Goal: Task Accomplishment & Management: Complete application form

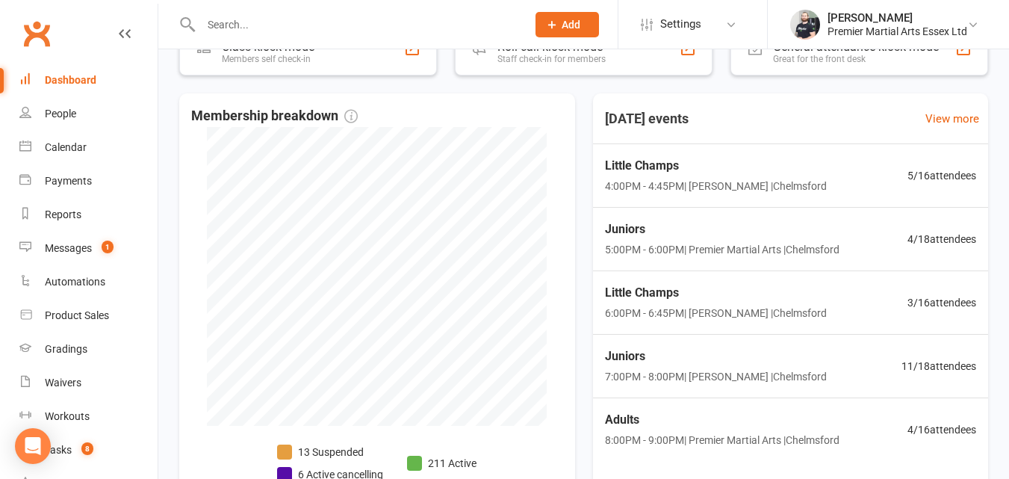
click at [563, 25] on span "Add" at bounding box center [570, 25] width 19 height 12
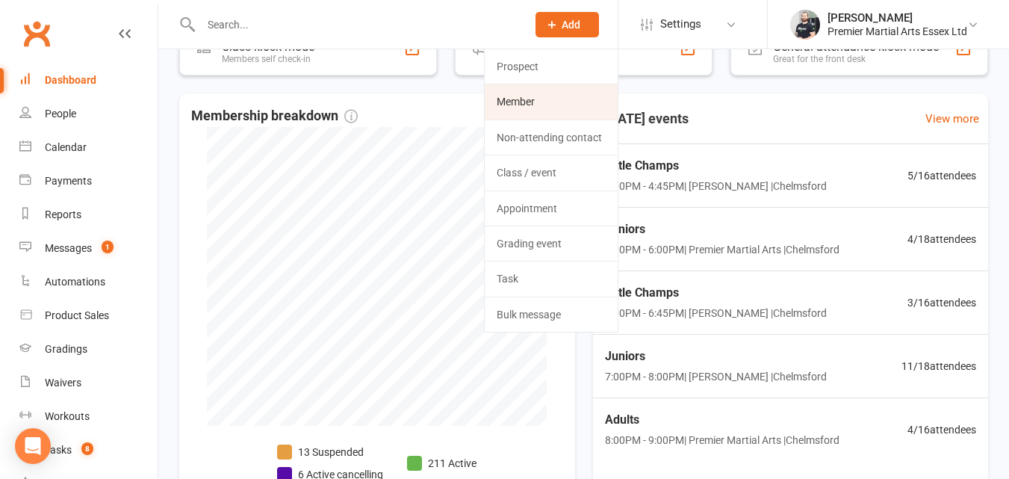
click at [525, 99] on link "Member" at bounding box center [550, 101] width 133 height 34
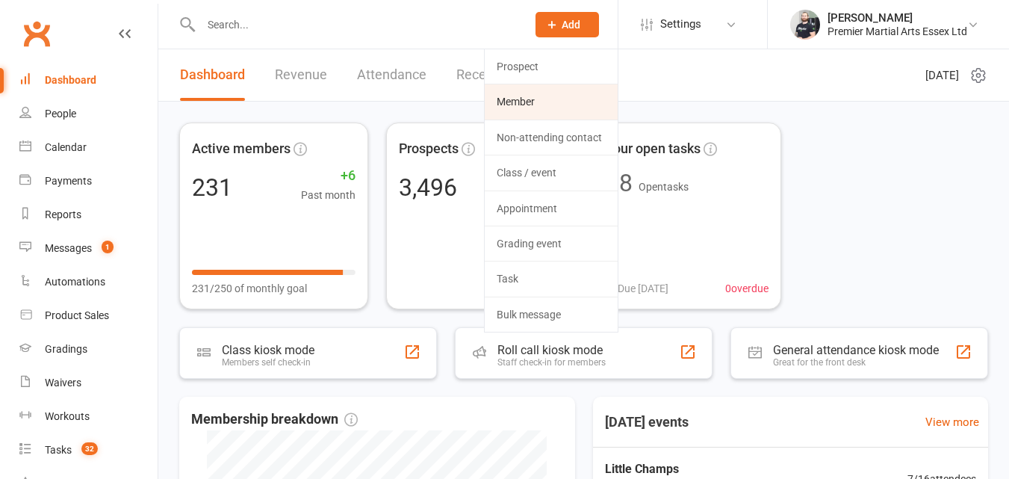
click at [521, 100] on link "Member" at bounding box center [550, 101] width 133 height 34
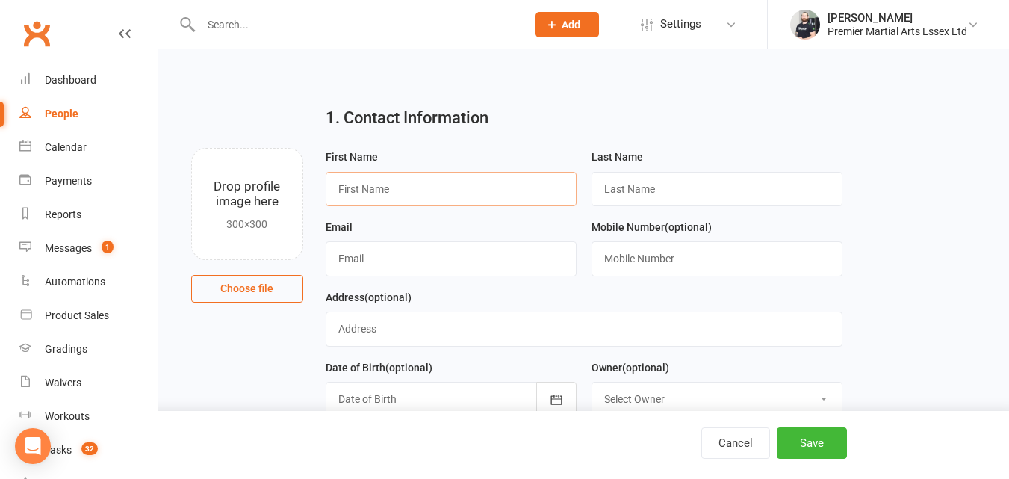
click at [508, 188] on input "text" at bounding box center [450, 189] width 251 height 34
type input "Manokaran"
type input "K"
click at [488, 190] on input "Manokaran" at bounding box center [450, 189] width 251 height 34
type input "M"
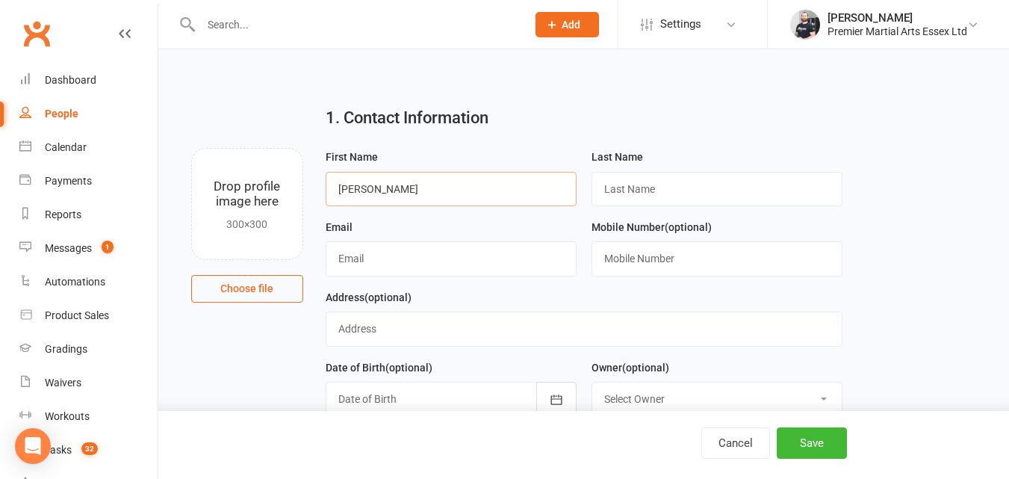
type input "Kaeshav Sai"
type input "Manokaran"
type input "[PERSON_NAME][EMAIL_ADDRESS][DOMAIN_NAME]"
click at [622, 257] on input "text" at bounding box center [716, 258] width 251 height 34
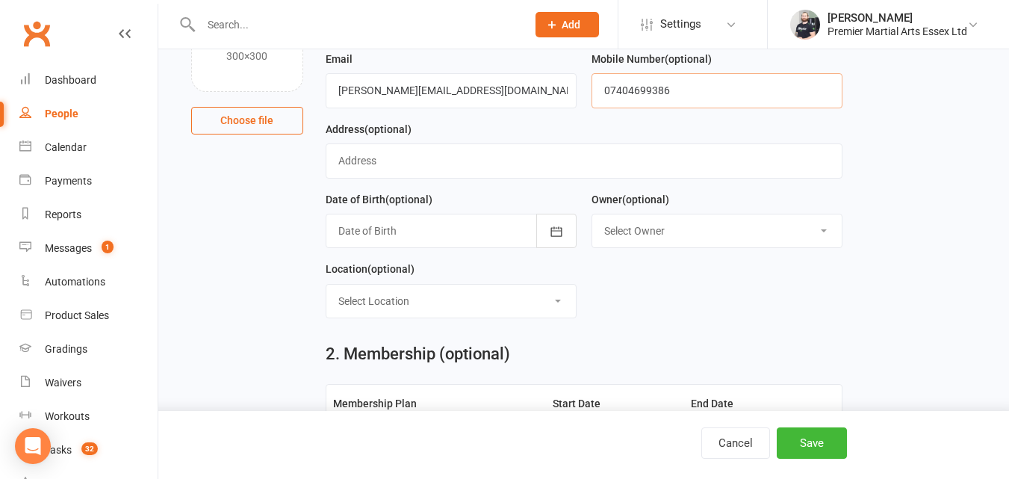
scroll to position [169, 0]
type input "07404699386"
click at [390, 236] on div at bounding box center [450, 229] width 251 height 34
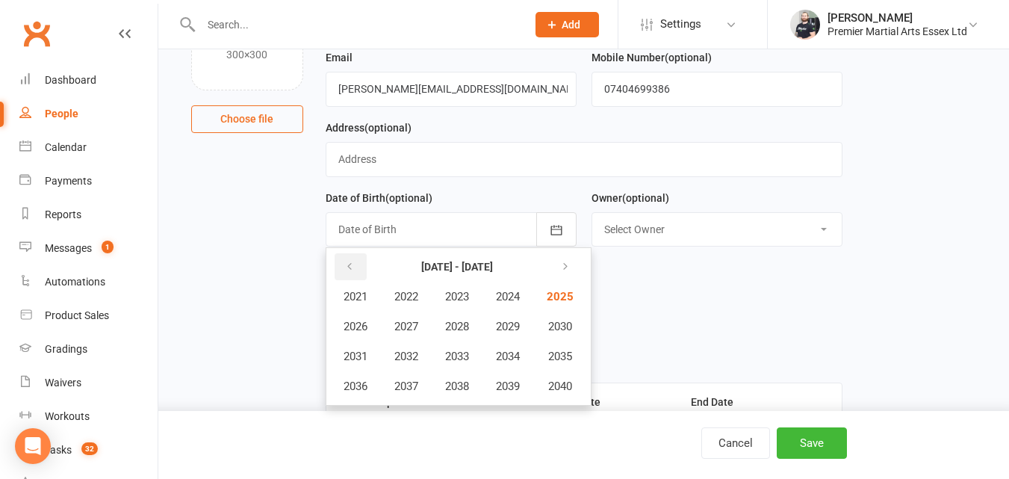
click at [355, 268] on button "button" at bounding box center [350, 266] width 32 height 27
click at [417, 385] on span "2017" at bounding box center [406, 385] width 24 height 13
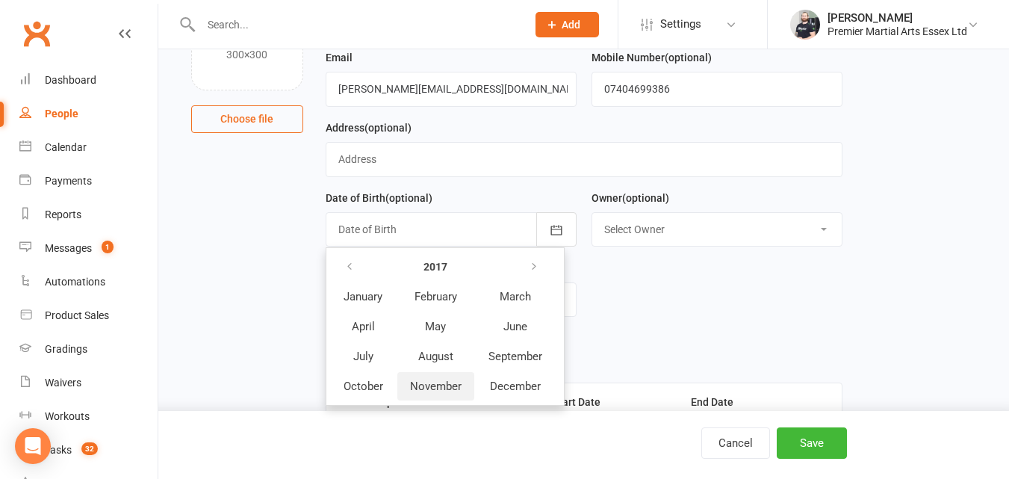
click at [451, 380] on button "November" at bounding box center [435, 386] width 77 height 28
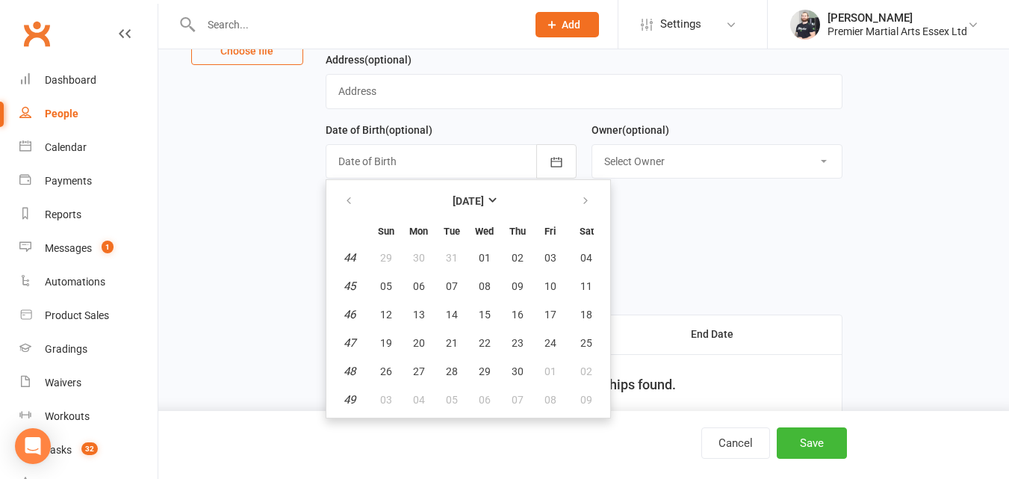
scroll to position [238, 0]
click at [454, 287] on span "07" at bounding box center [452, 285] width 12 height 12
type input "07 Nov 2017"
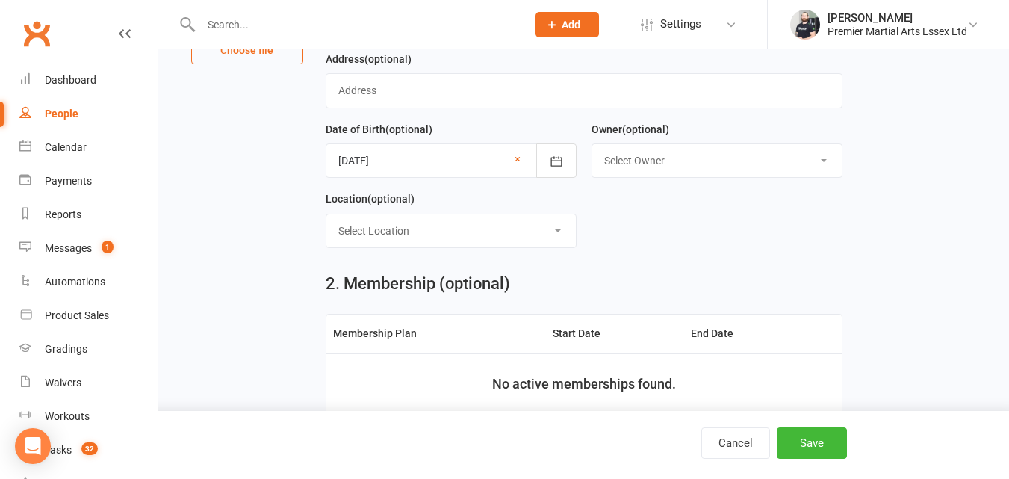
click at [626, 173] on select "Select Owner Premier Martial Arts Jon Shaw Alphie Karatay Callum Chuck Isabel M…" at bounding box center [716, 160] width 249 height 33
click at [590, 131] on div "Owner (optional) Select Owner Premier Martial Arts Jon Shaw Alphie Karatay Call…" at bounding box center [717, 155] width 266 height 70
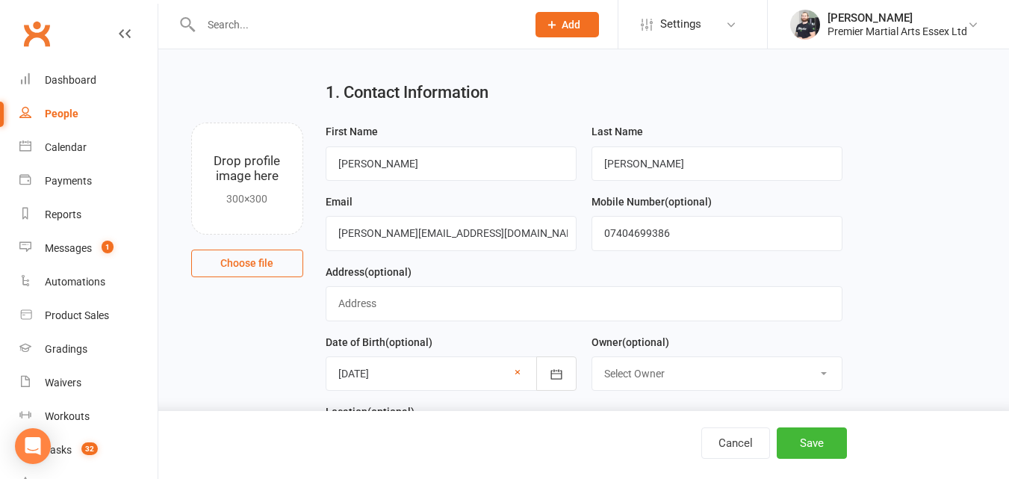
scroll to position [26, 0]
click at [353, 289] on input "text" at bounding box center [583, 302] width 517 height 34
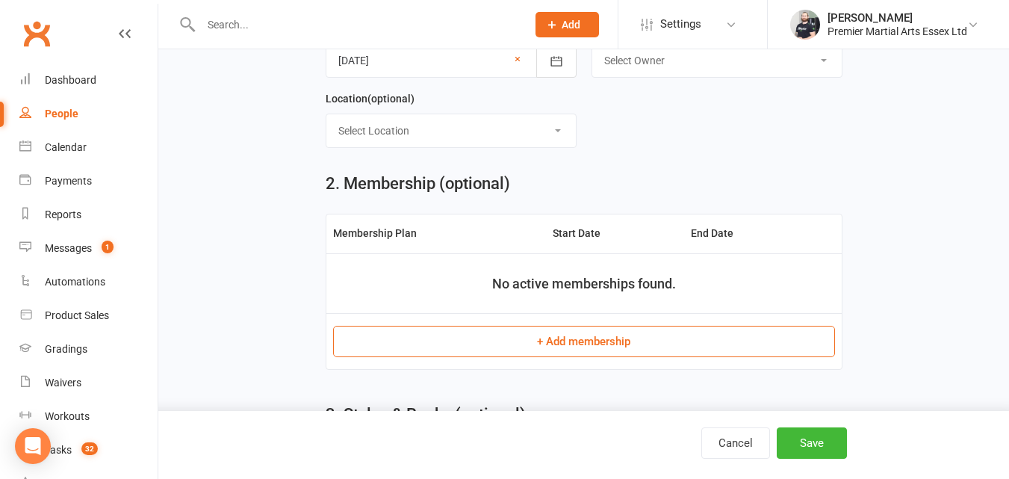
scroll to position [339, 0]
type input "[STREET_ADDRESS]"
click at [536, 338] on button "+ Add membership" at bounding box center [584, 340] width 502 height 31
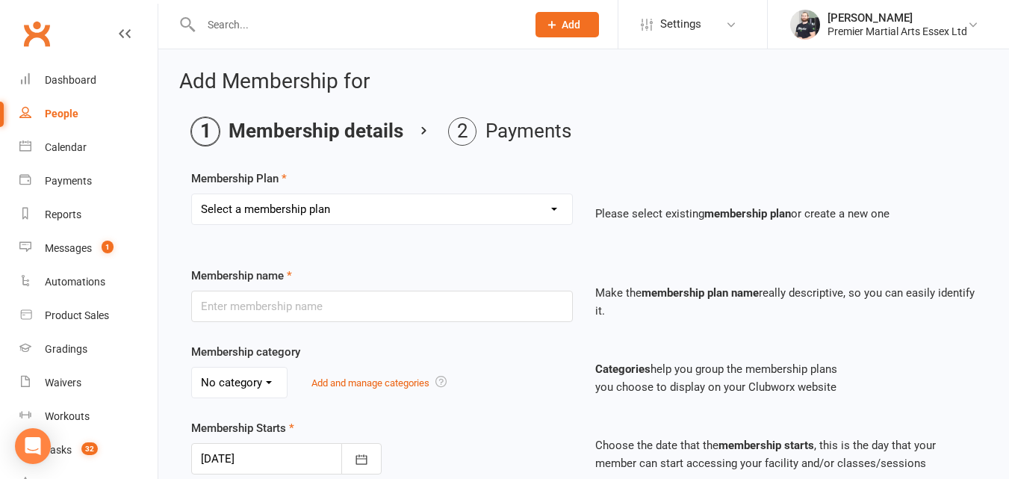
click at [420, 207] on select "Select a membership plan Basic Program (1x /week) Monthly Basic Program (2x /we…" at bounding box center [382, 209] width 380 height 30
select select "0"
click at [192, 194] on select "Select a membership plan Basic Program (1x /week) Monthly Basic Program (2x /we…" at bounding box center [382, 209] width 380 height 30
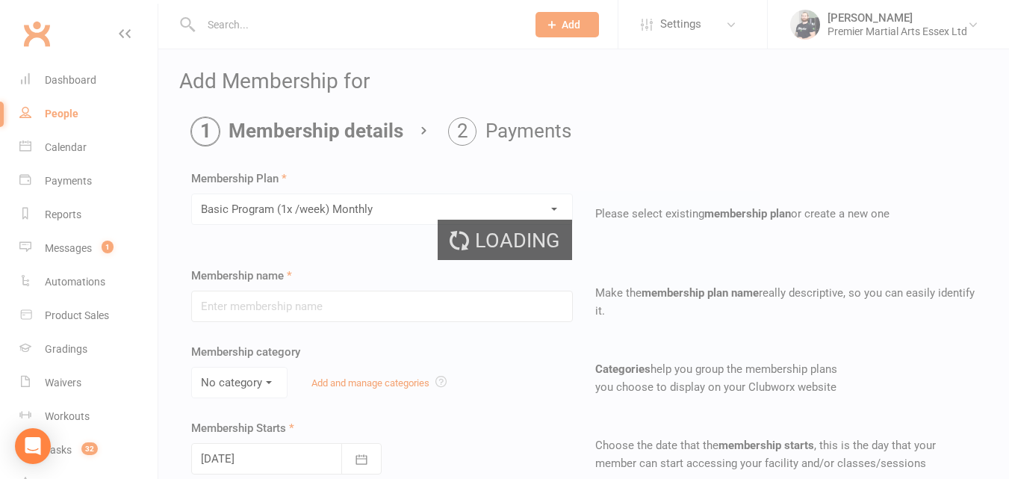
type input "Basic Program (1x /week) Monthly"
select select "3"
type input "1"
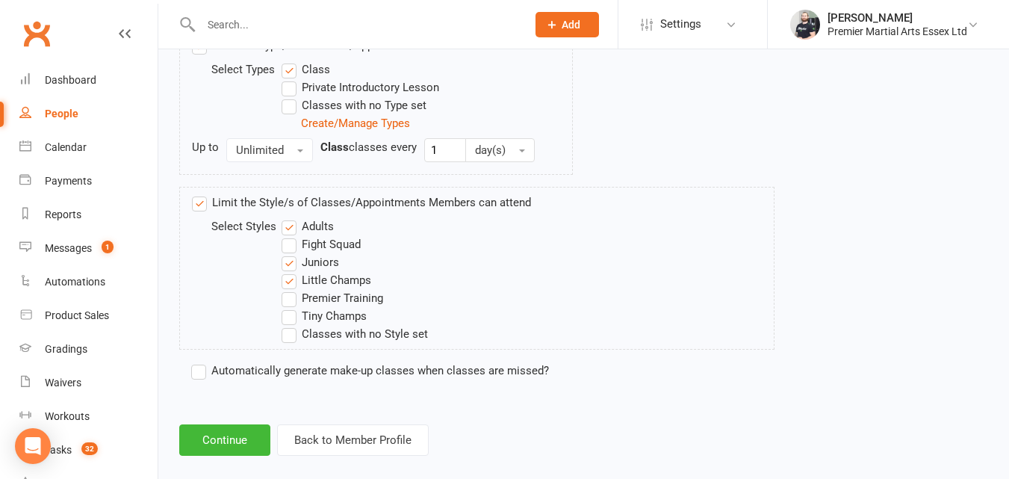
scroll to position [792, 0]
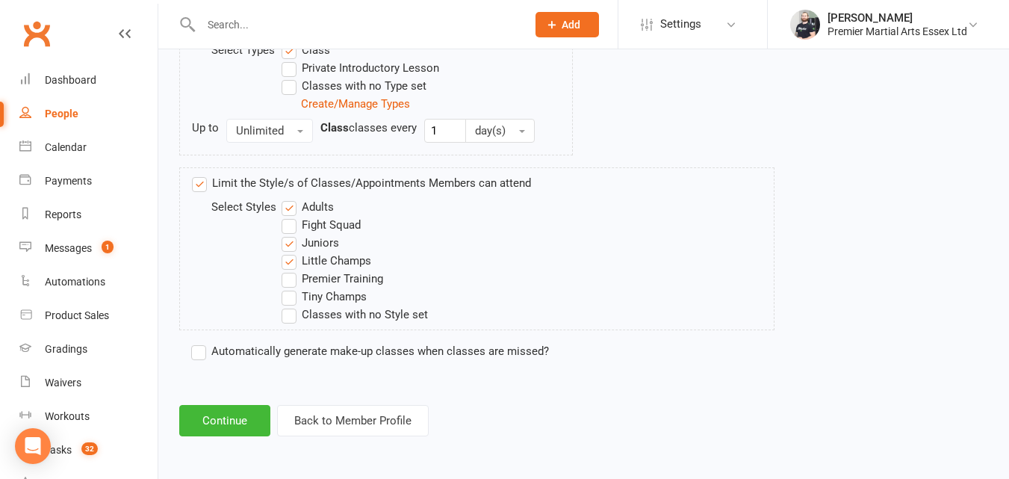
click at [293, 246] on label "Juniors" at bounding box center [309, 243] width 57 height 18
click at [291, 234] on input "Juniors" at bounding box center [286, 234] width 10 height 0
click at [293, 205] on label "Adults" at bounding box center [307, 207] width 52 height 18
click at [291, 198] on input "Adults" at bounding box center [286, 198] width 10 height 0
click at [291, 243] on label "Juniors" at bounding box center [309, 243] width 57 height 18
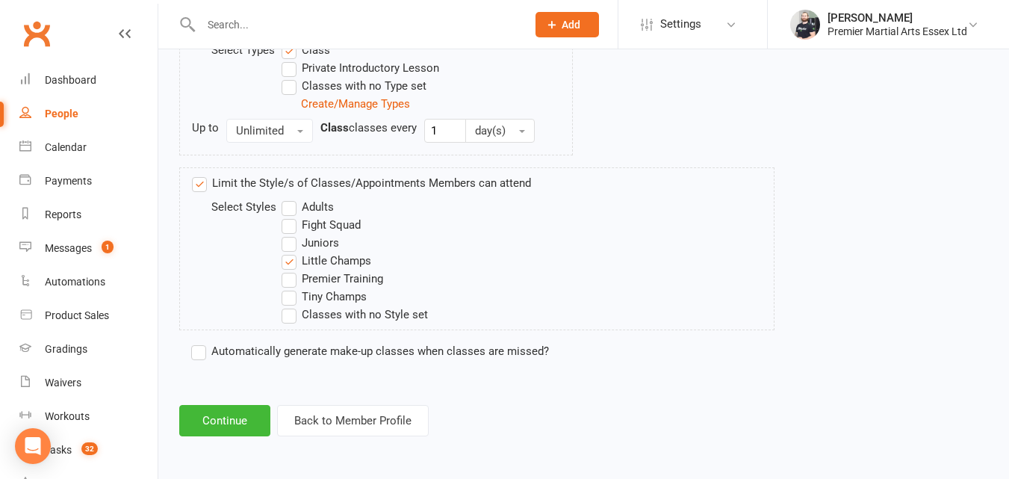
click at [291, 234] on input "Juniors" at bounding box center [286, 234] width 10 height 0
click at [238, 431] on button "Continue" at bounding box center [224, 420] width 91 height 31
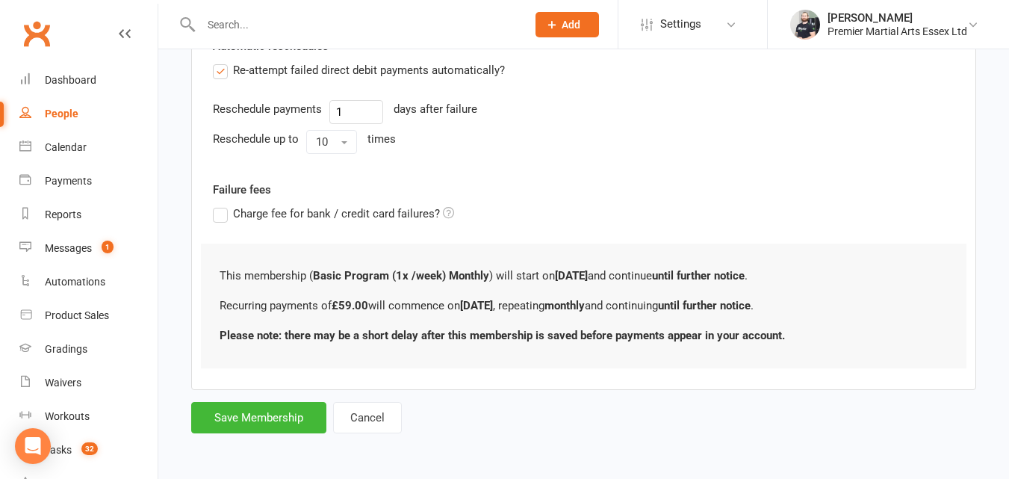
scroll to position [0, 0]
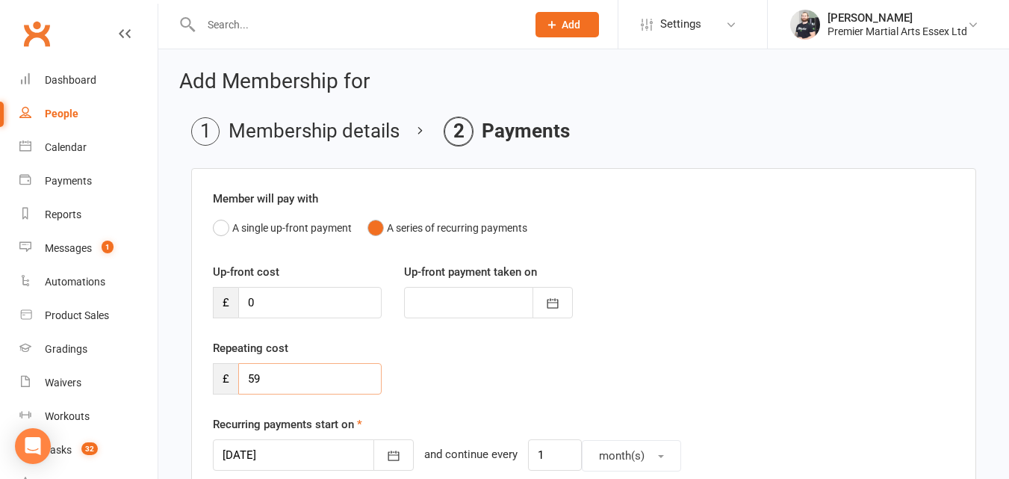
click at [252, 378] on input "59" at bounding box center [309, 378] width 143 height 31
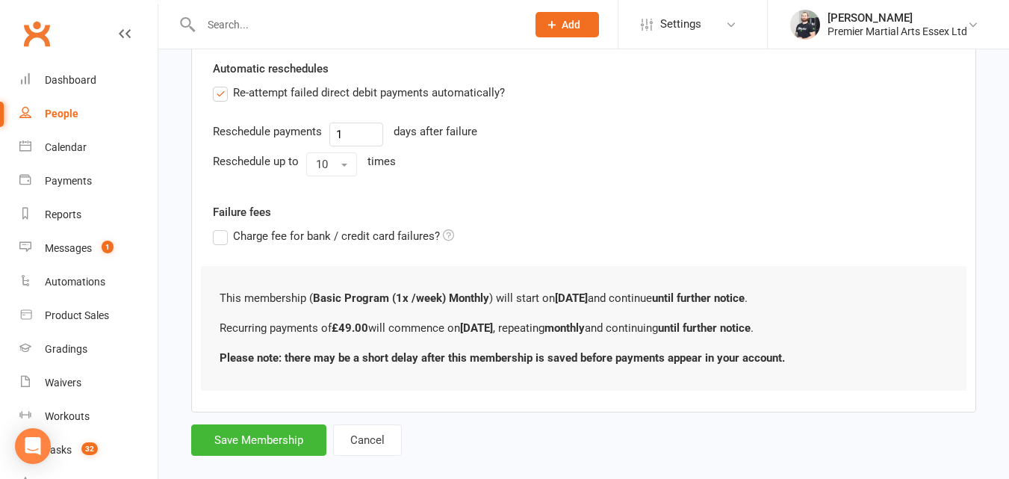
scroll to position [547, 0]
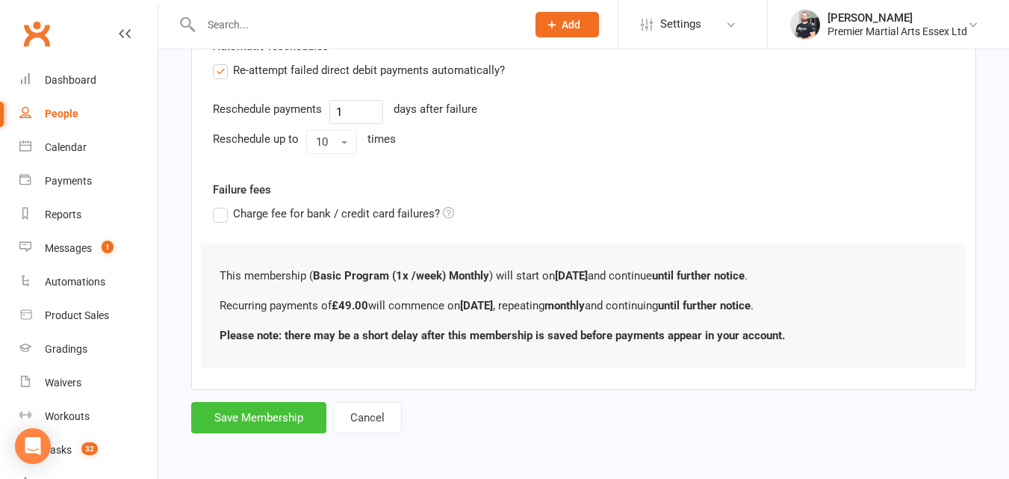
type input "49"
click at [281, 419] on button "Save Membership" at bounding box center [258, 417] width 135 height 31
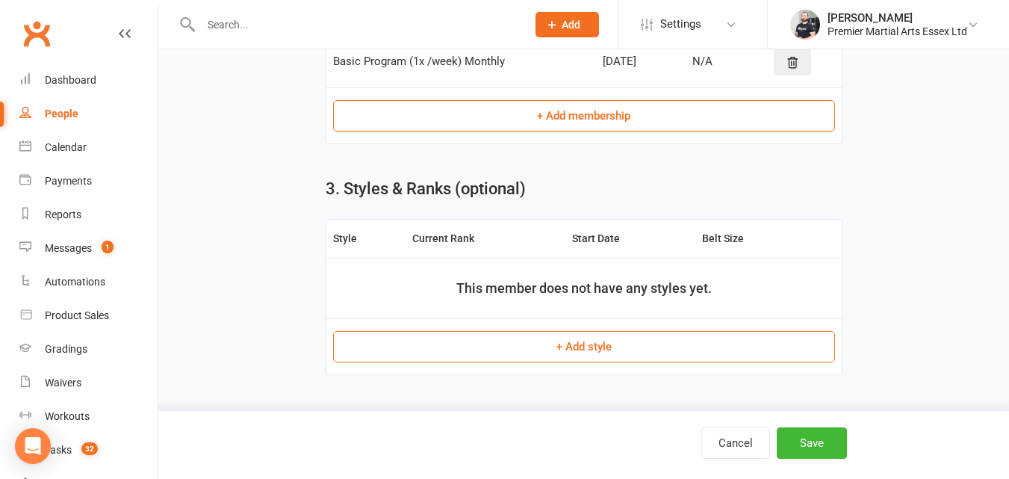
scroll to position [559, 0]
click at [798, 437] on button "Save" at bounding box center [811, 442] width 70 height 31
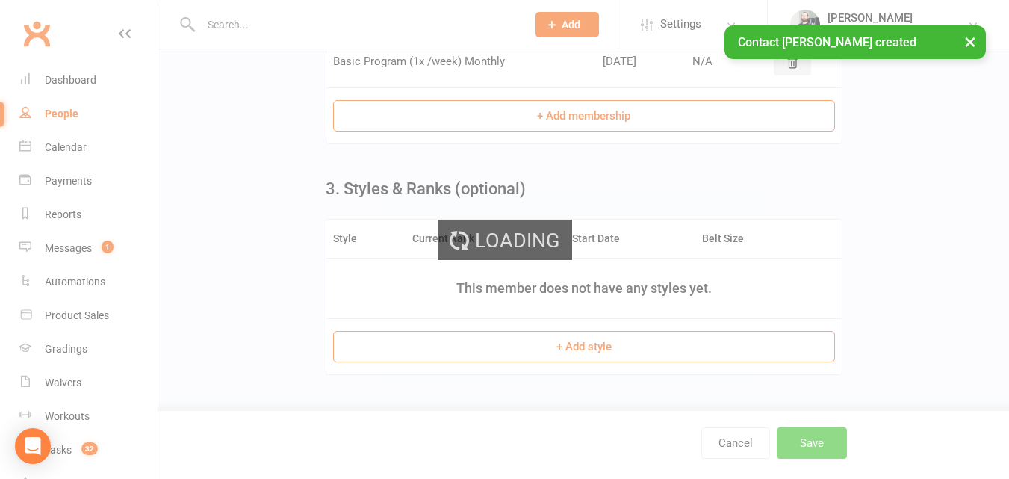
scroll to position [0, 0]
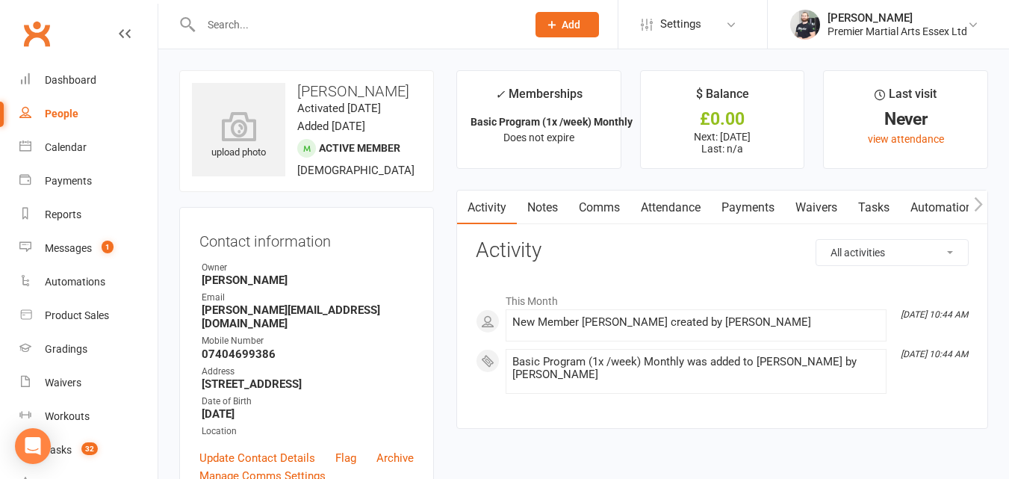
click at [278, 330] on strong "[PERSON_NAME][EMAIL_ADDRESS][DOMAIN_NAME]" at bounding box center [308, 316] width 212 height 27
copy render-form-field "[PERSON_NAME][EMAIL_ADDRESS][DOMAIN_NAME]"
click at [381, 242] on div "Contact information Owner Callum Chuck Email manokaran.k@outlook.com Mobile Num…" at bounding box center [306, 356] width 255 height 298
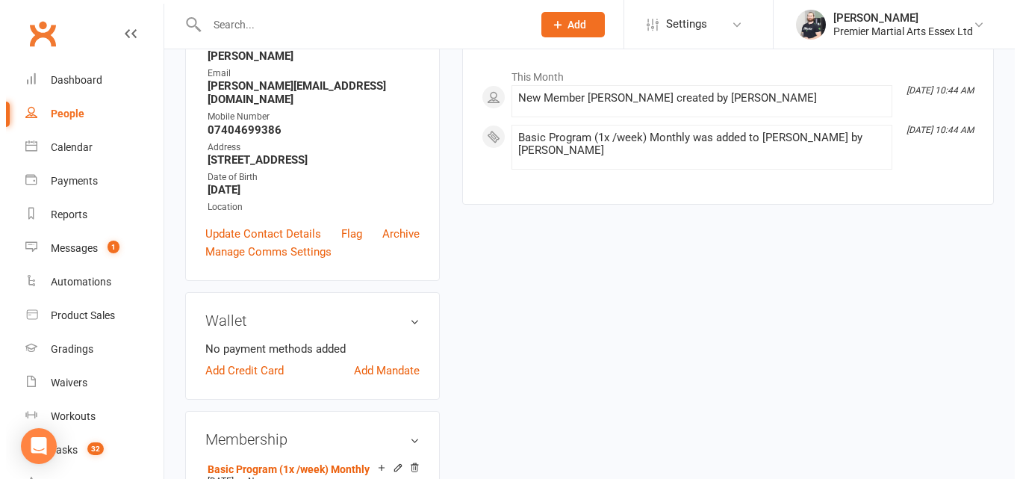
scroll to position [278, 0]
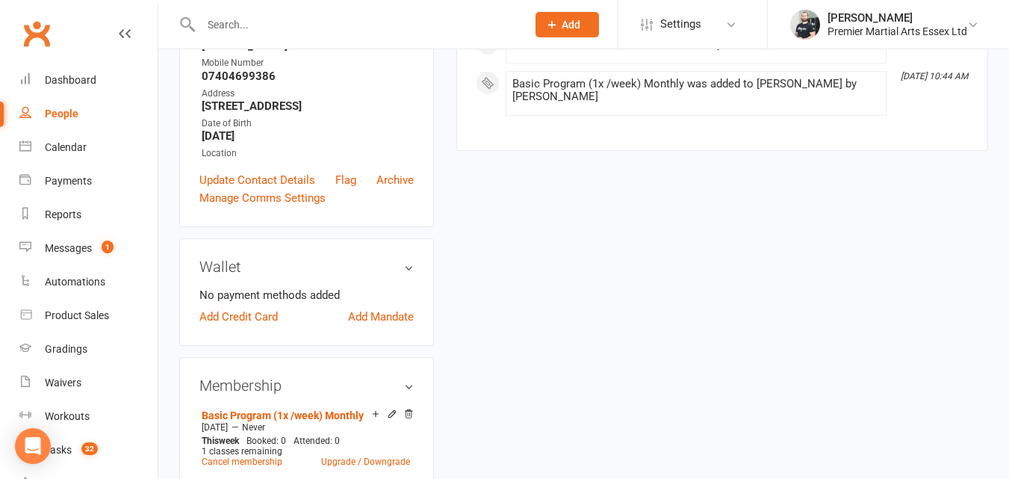
click at [384, 325] on div "No payment methods added Add Credit Card Add Mandate" at bounding box center [306, 306] width 214 height 40
click at [381, 325] on link "Add Mandate" at bounding box center [381, 317] width 66 height 18
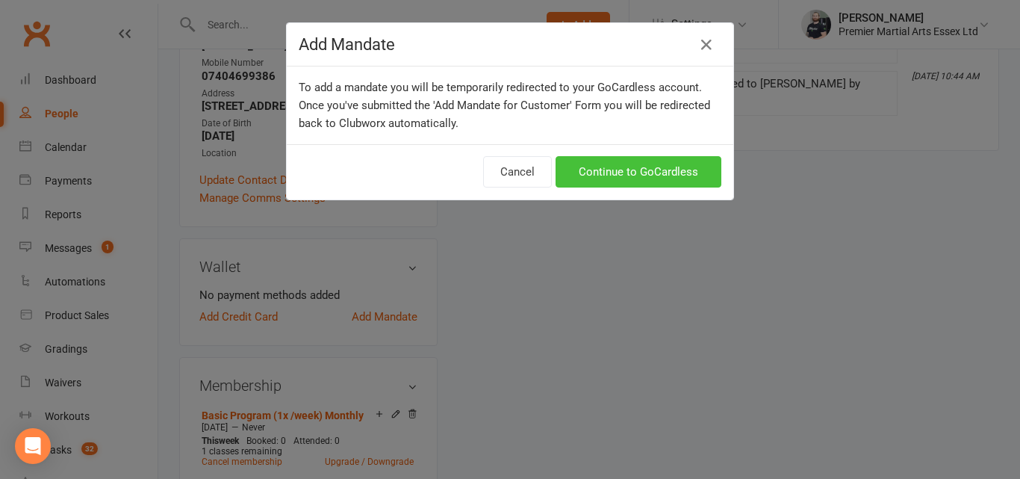
click at [593, 164] on link "Continue to GoCardless" at bounding box center [638, 171] width 166 height 31
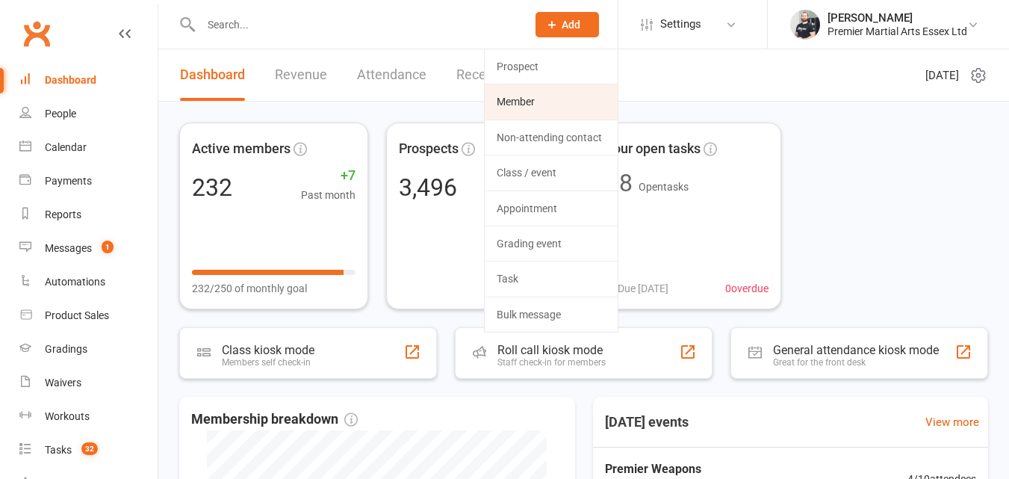
click at [549, 102] on link "Member" at bounding box center [550, 101] width 133 height 34
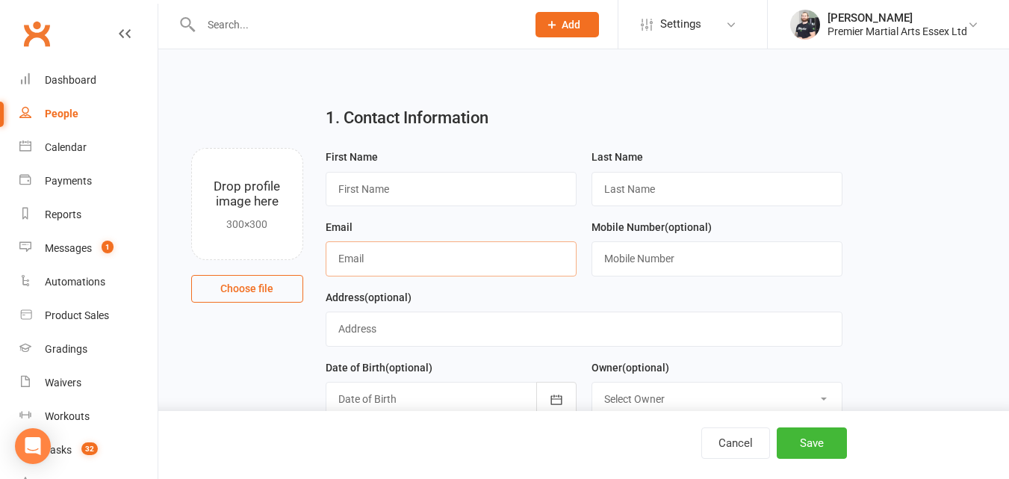
click at [537, 261] on input "text" at bounding box center [450, 258] width 251 height 34
paste input "[PERSON_NAME][EMAIL_ADDRESS][DOMAIN_NAME]"
type input "[PERSON_NAME][EMAIL_ADDRESS][DOMAIN_NAME]"
click at [479, 179] on input "text" at bounding box center [450, 189] width 251 height 34
type input "Adhithi"
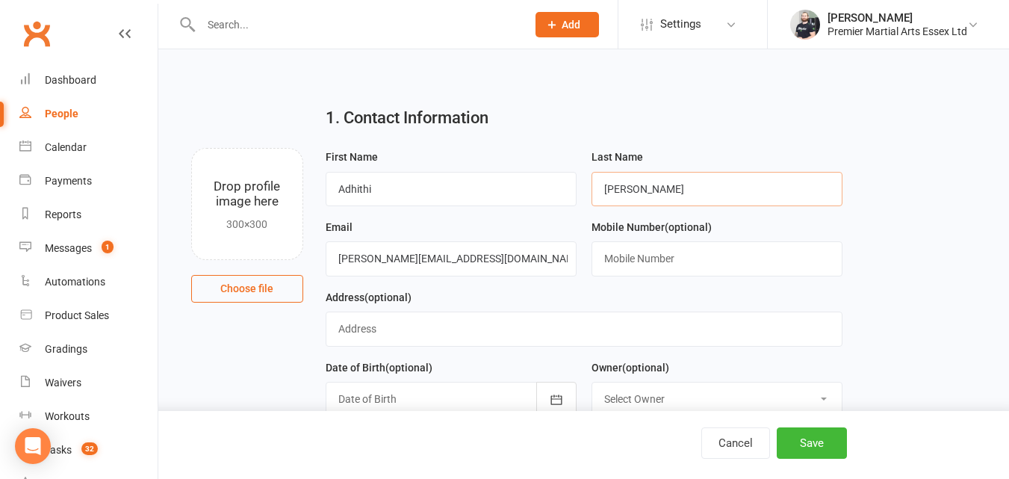
type input "Manokaran"
click at [602, 263] on input "text" at bounding box center [716, 258] width 251 height 34
type input "07404699386"
type input "[STREET_ADDRESS]"
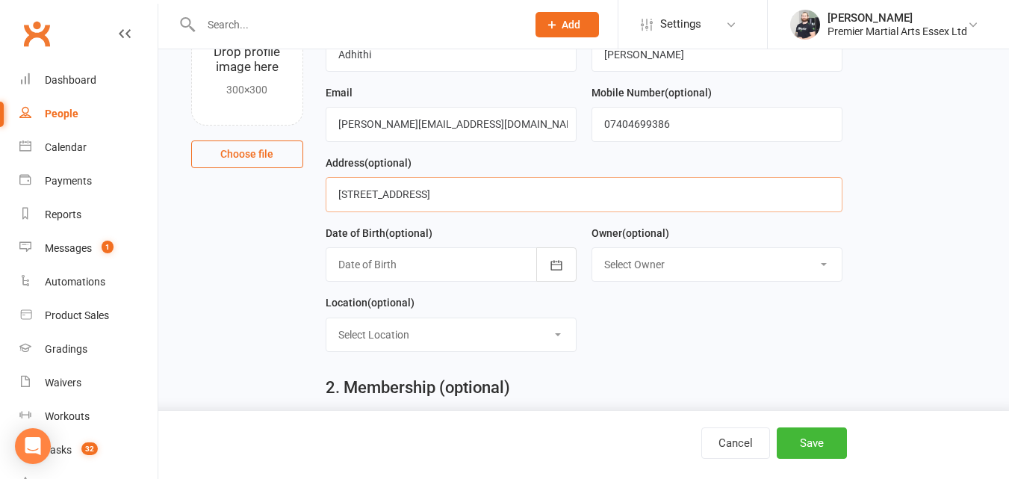
scroll to position [138, 0]
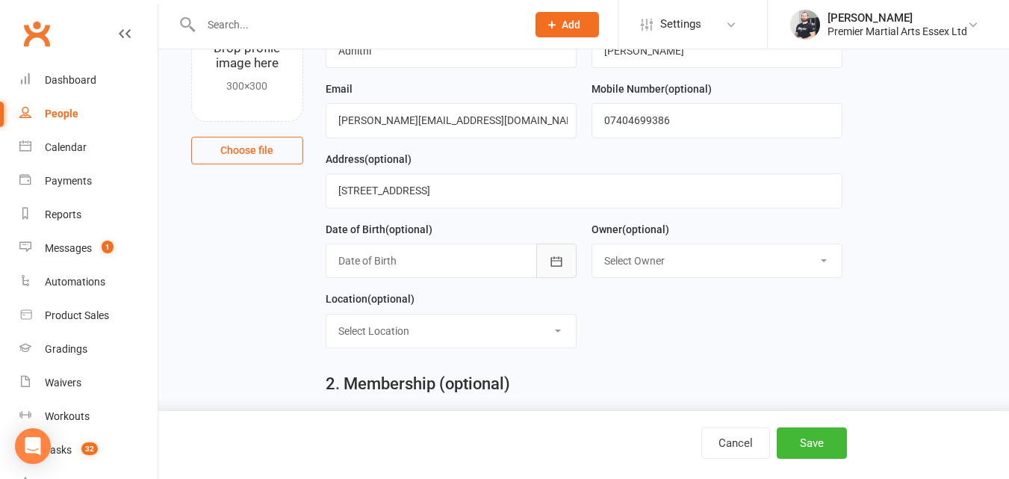
click at [552, 269] on icon "button" at bounding box center [556, 261] width 15 height 15
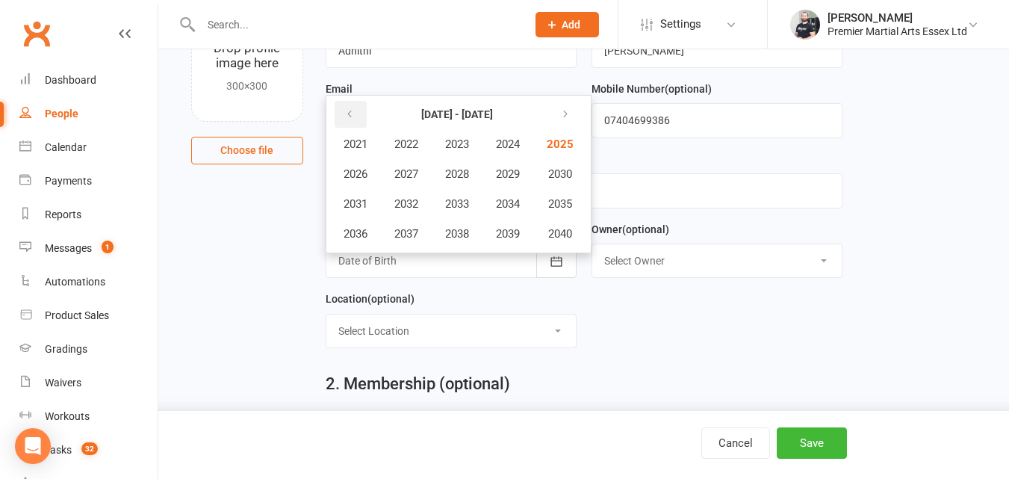
click at [358, 112] on button "button" at bounding box center [350, 114] width 32 height 27
click at [566, 240] on span "2020" at bounding box center [558, 233] width 24 height 13
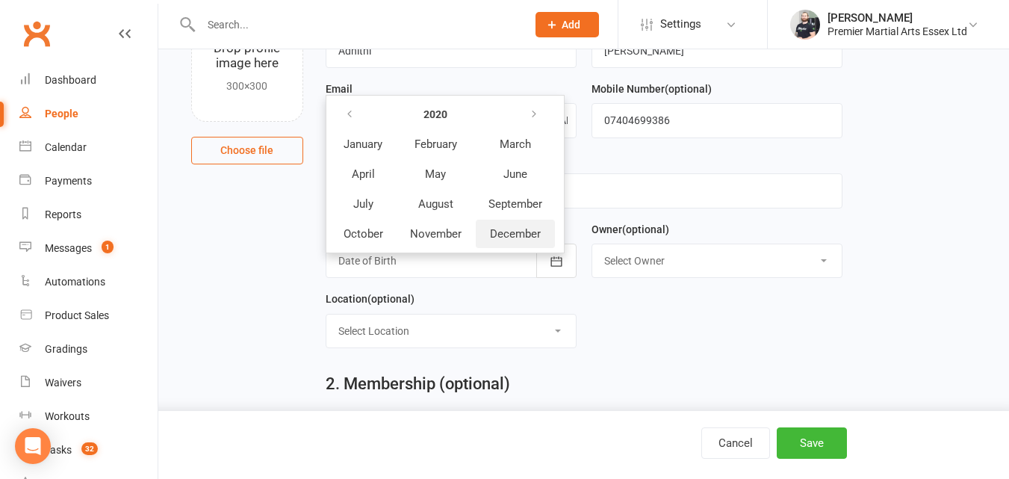
click at [503, 222] on button "December" at bounding box center [515, 233] width 79 height 28
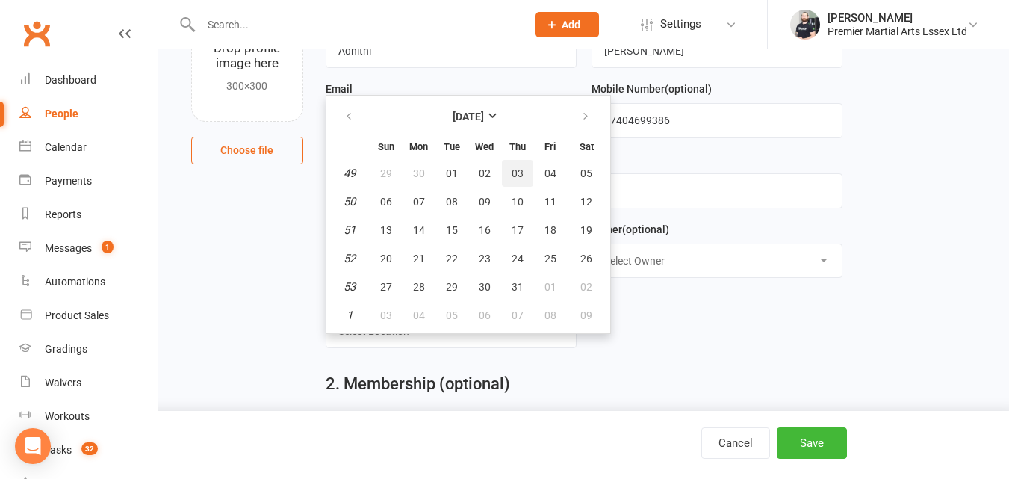
click at [518, 172] on span "03" at bounding box center [517, 173] width 12 height 12
type input "03 Dec 2020"
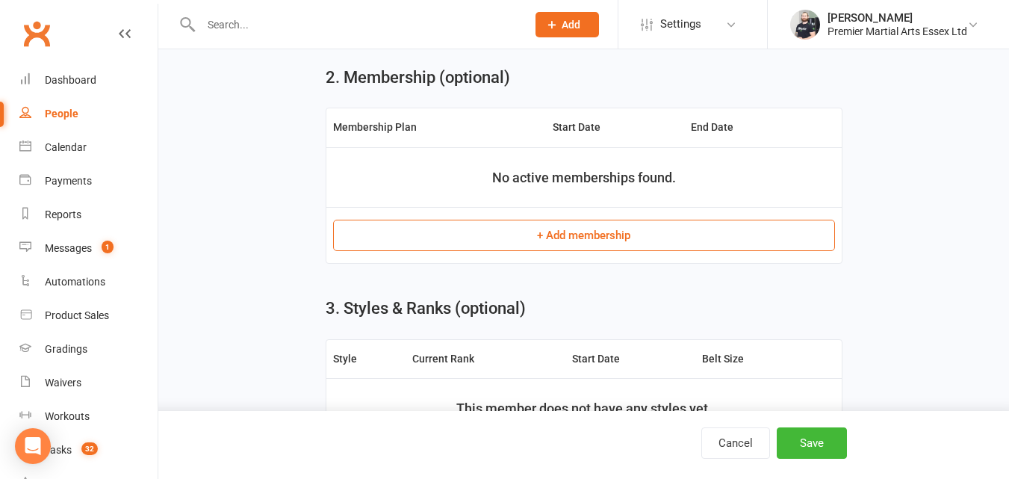
scroll to position [447, 0]
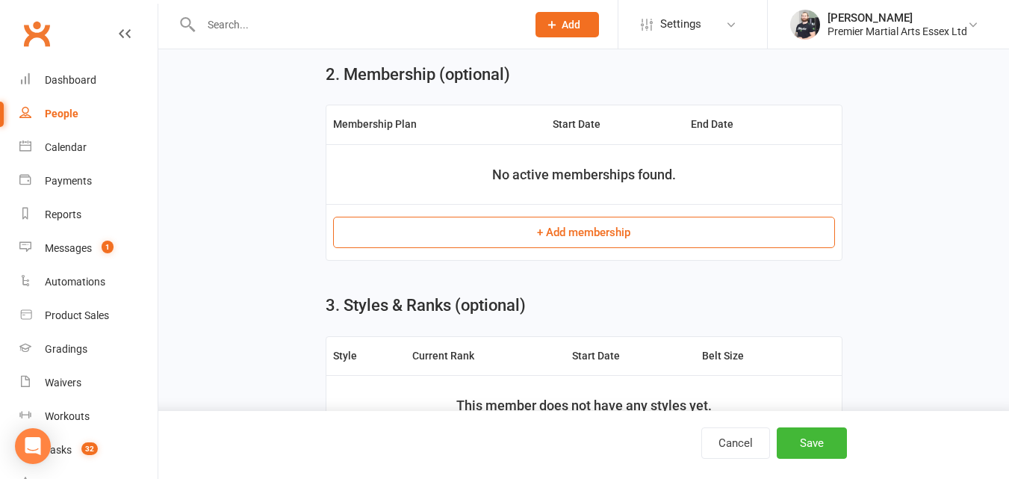
click at [612, 239] on button "+ Add membership" at bounding box center [584, 231] width 502 height 31
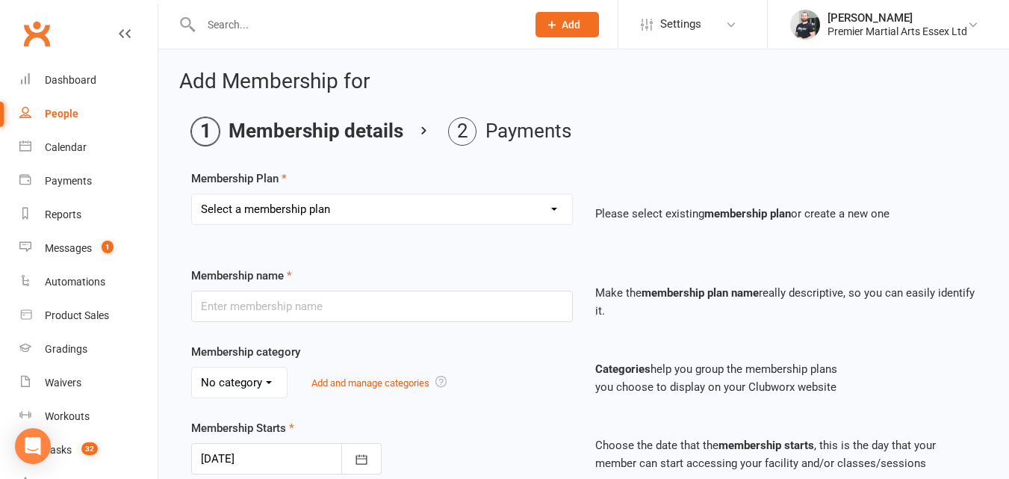
click at [381, 200] on select "Select a membership plan Basic Program (1x /week) Monthly Basic Program (2x /we…" at bounding box center [382, 209] width 380 height 30
select select "0"
click at [192, 194] on select "Select a membership plan Basic Program (1x /week) Monthly Basic Program (2x /we…" at bounding box center [382, 209] width 380 height 30
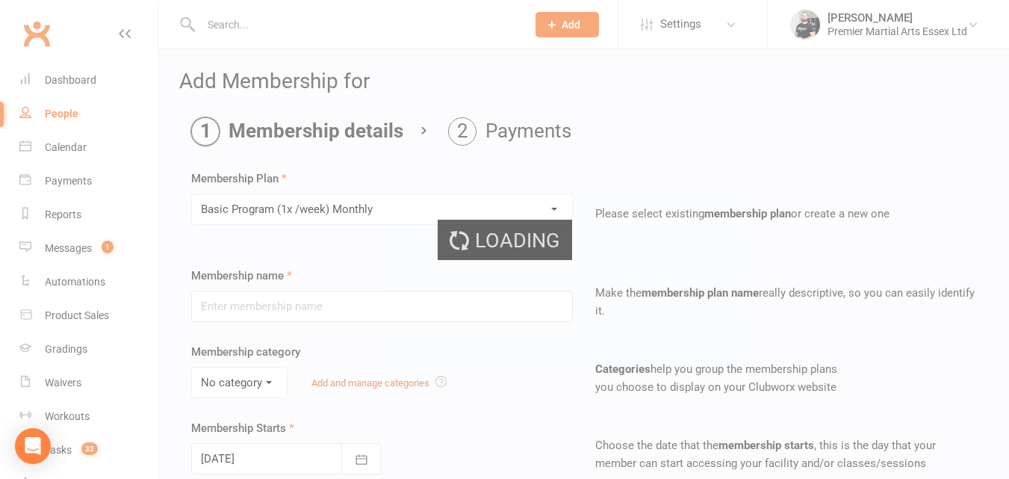
type input "Basic Program (1x /week) Monthly"
select select "3"
type input "1"
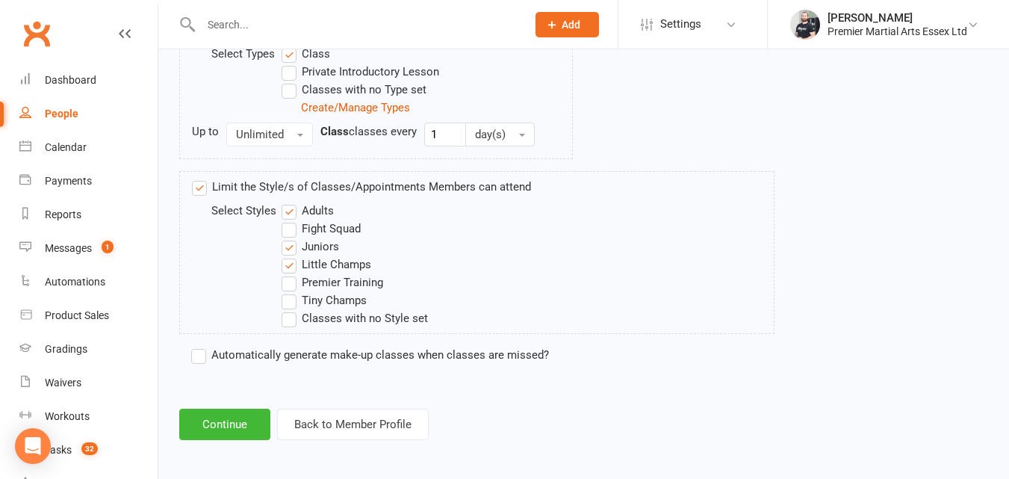
scroll to position [792, 0]
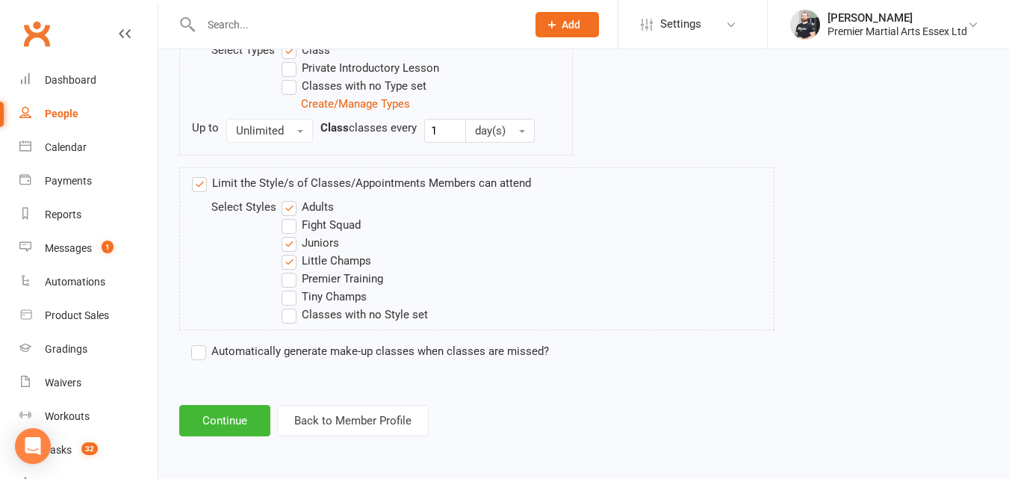
click at [287, 211] on label "Adults" at bounding box center [307, 207] width 52 height 18
click at [287, 198] on input "Adults" at bounding box center [286, 198] width 10 height 0
click at [247, 424] on button "Continue" at bounding box center [224, 420] width 91 height 31
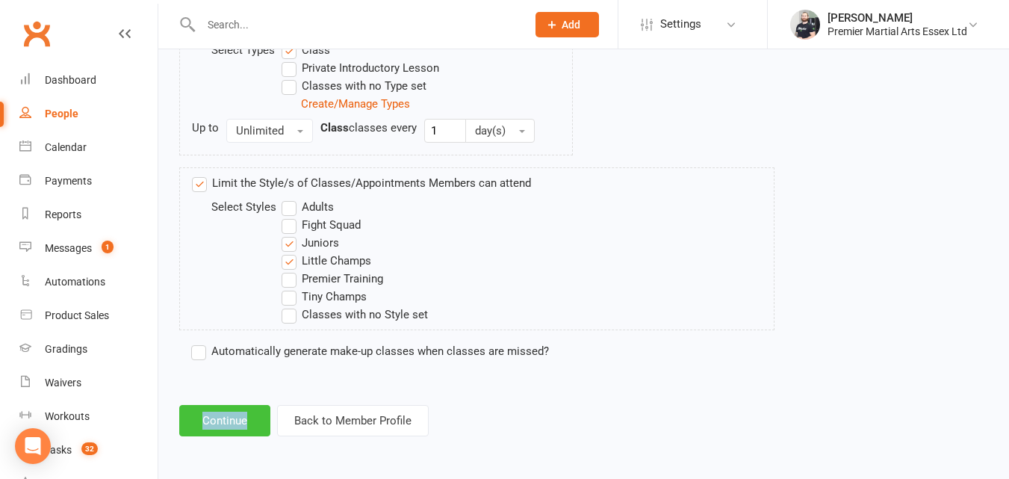
scroll to position [0, 0]
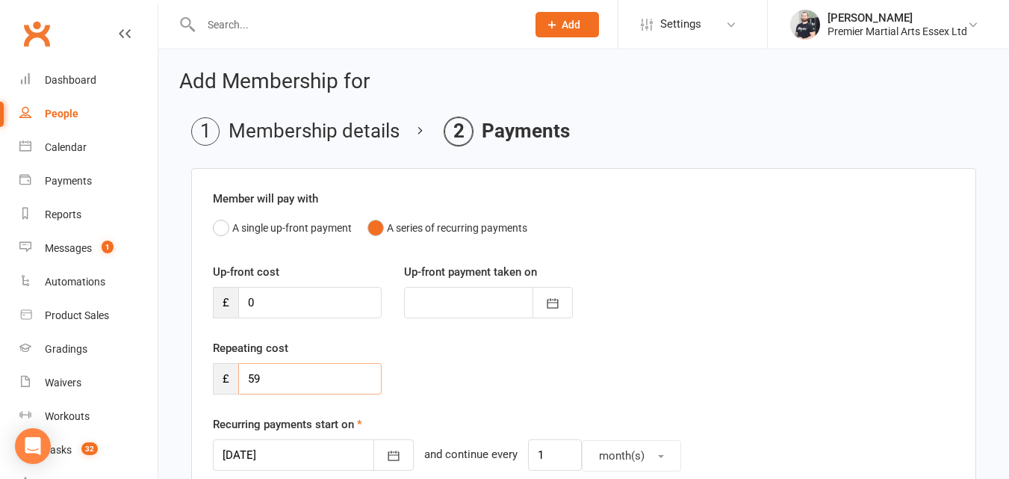
click at [254, 375] on input "59" at bounding box center [309, 378] width 143 height 31
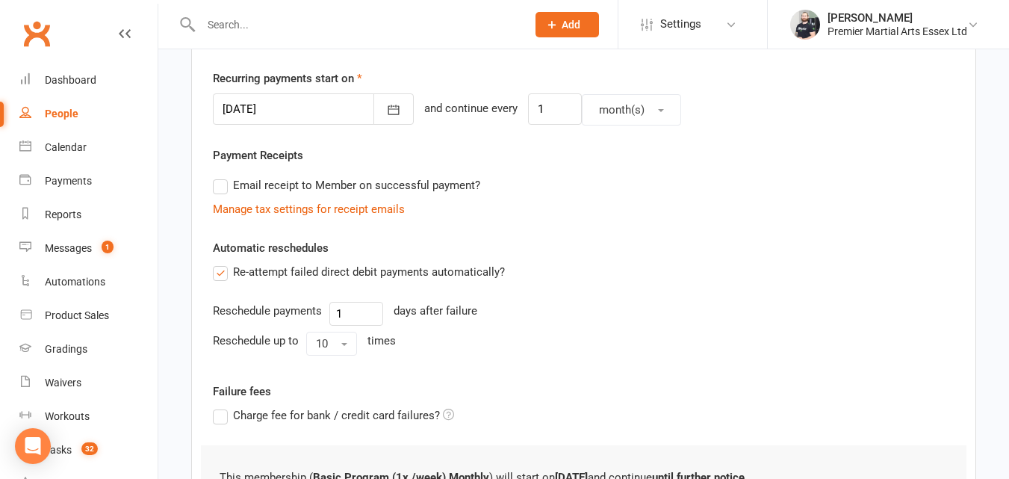
scroll to position [547, 0]
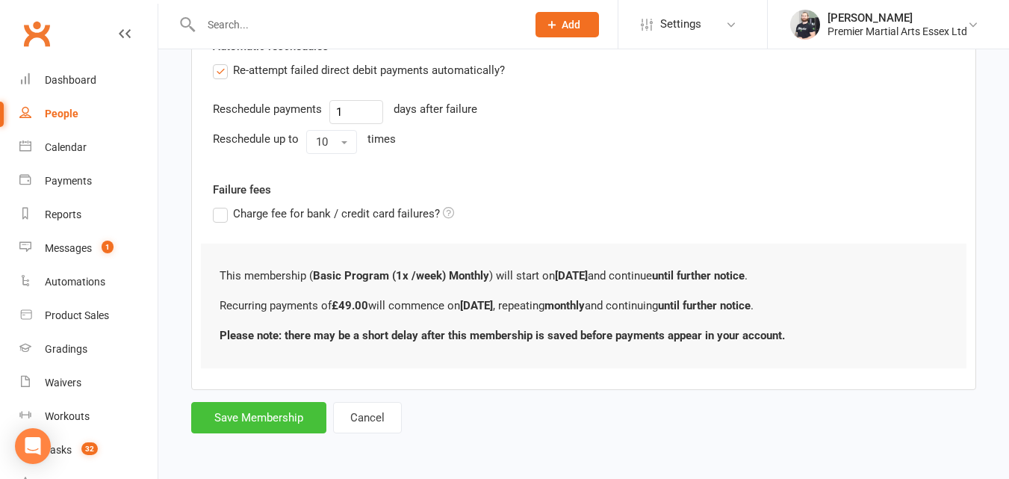
type input "49"
click at [301, 412] on button "Save Membership" at bounding box center [258, 417] width 135 height 31
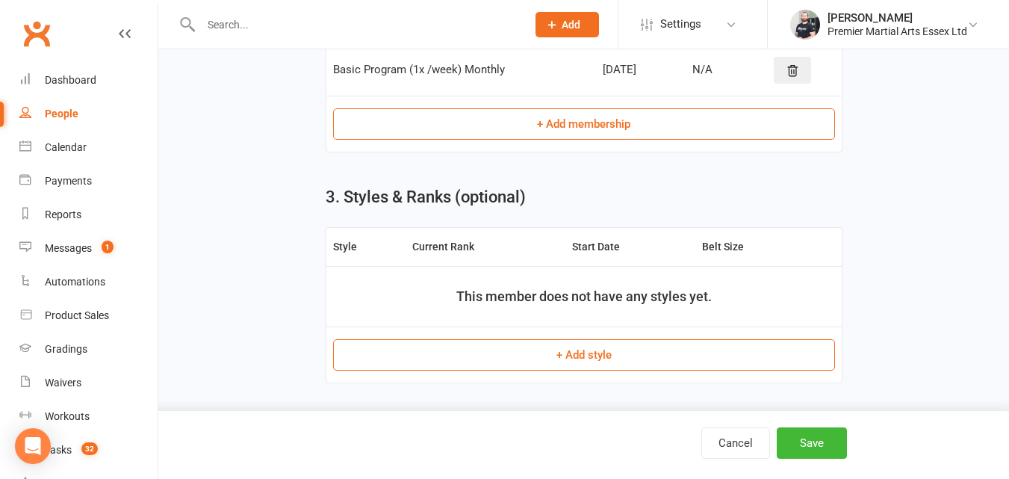
scroll to position [502, 0]
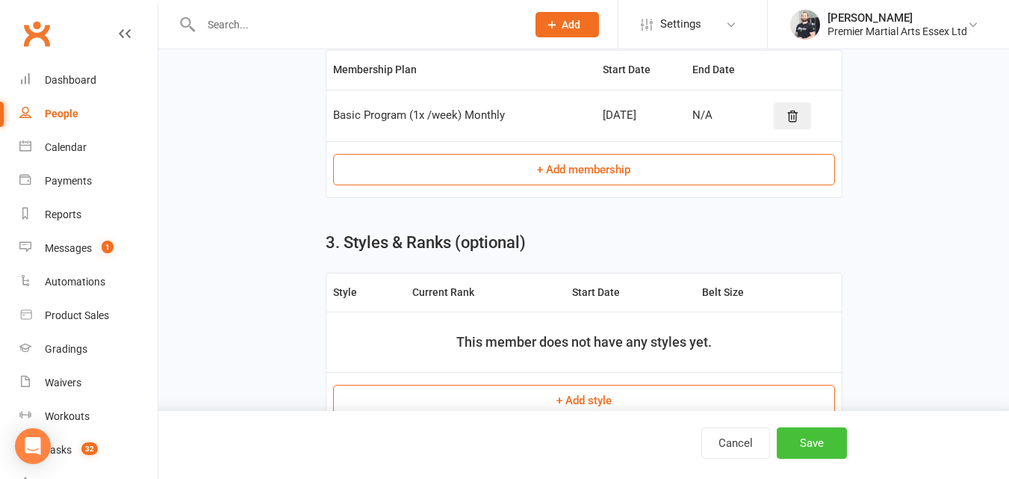
click at [813, 446] on button "Save" at bounding box center [811, 442] width 70 height 31
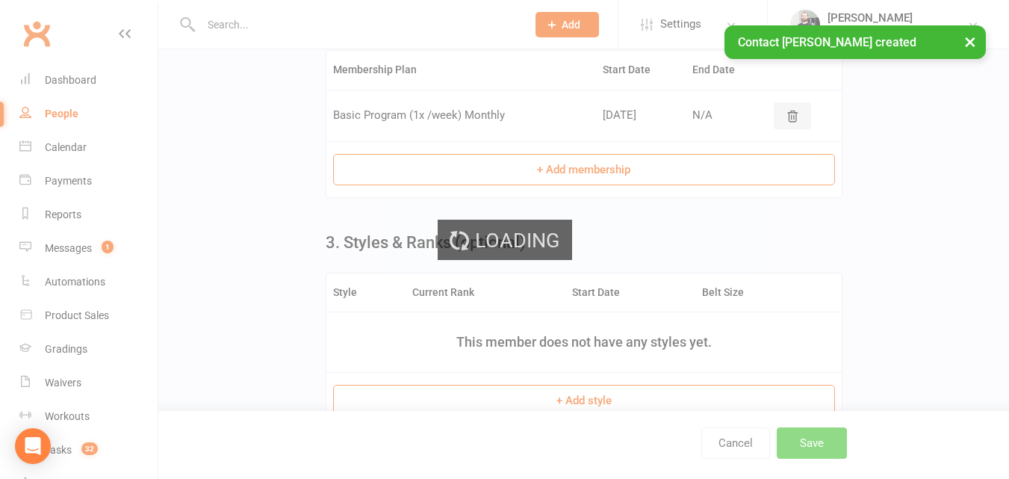
scroll to position [0, 0]
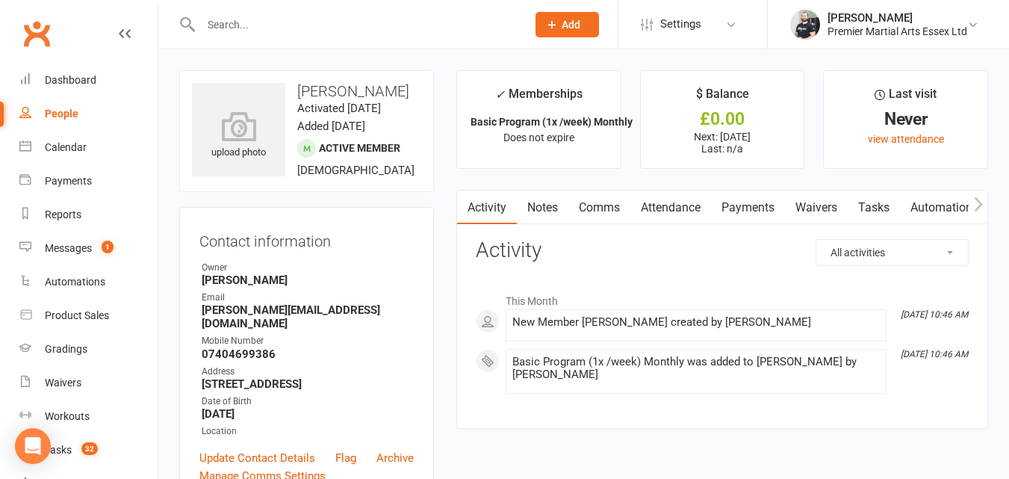
drag, startPoint x: 349, startPoint y: 384, endPoint x: 305, endPoint y: 383, distance: 44.1
click at [305, 383] on strong "[STREET_ADDRESS]" at bounding box center [308, 383] width 212 height 13
copy strong "CM1 6YP"
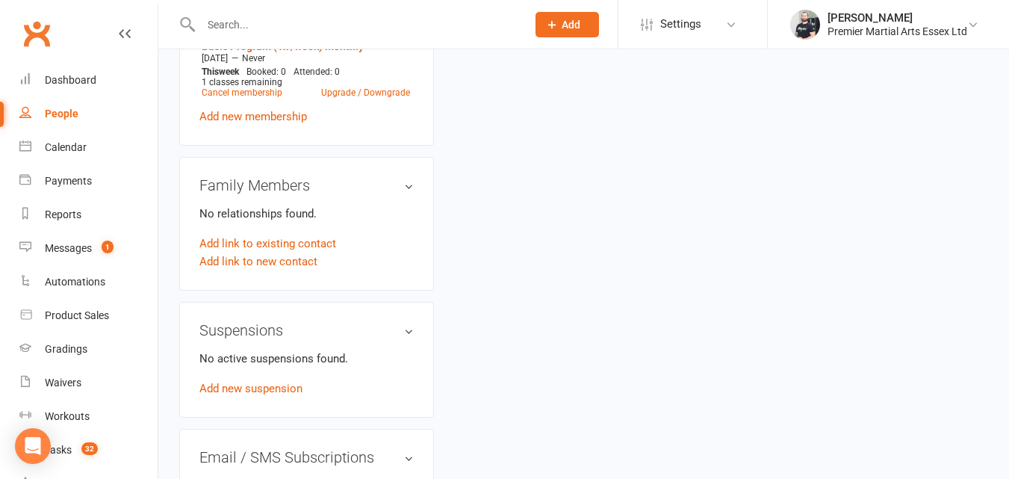
scroll to position [647, 0]
click at [291, 236] on relationship-list "No relationships found. Add link to existing contact Add link to new contact" at bounding box center [306, 237] width 214 height 66
click at [289, 247] on link "Add link to existing contact" at bounding box center [267, 243] width 137 height 18
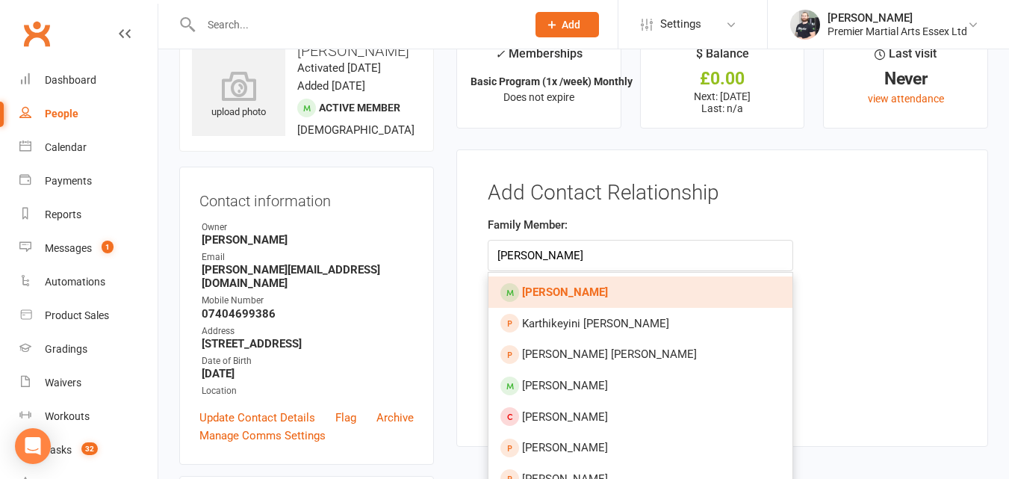
type input "Kaeshav Sai Manokaran"
click at [577, 283] on link "Kaeshav Sai Manokaran" at bounding box center [640, 291] width 304 height 31
type input "Kaeshav Sai Manokaran"
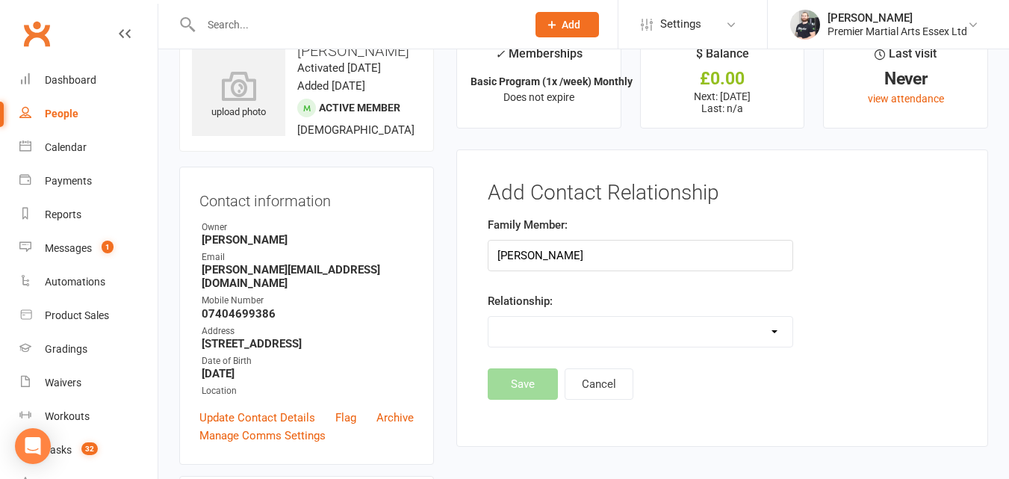
click at [555, 333] on select "Parent / Guardian Child Sibling (parent not in system) Spouse / Partner Cousin …" at bounding box center [640, 332] width 304 height 30
select select "2"
click at [488, 317] on select "Parent / Guardian Child Sibling (parent not in system) Spouse / Partner Cousin …" at bounding box center [640, 332] width 304 height 30
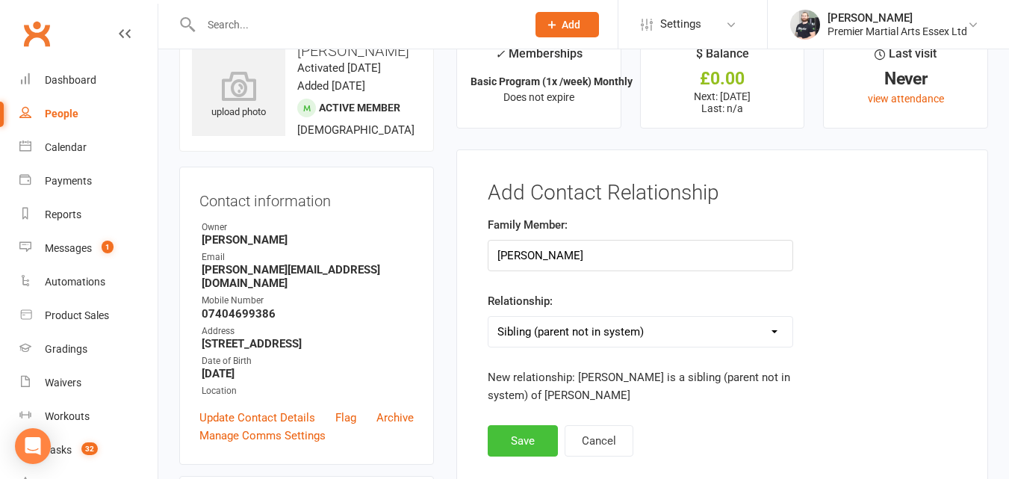
click at [526, 433] on button "Save" at bounding box center [522, 440] width 70 height 31
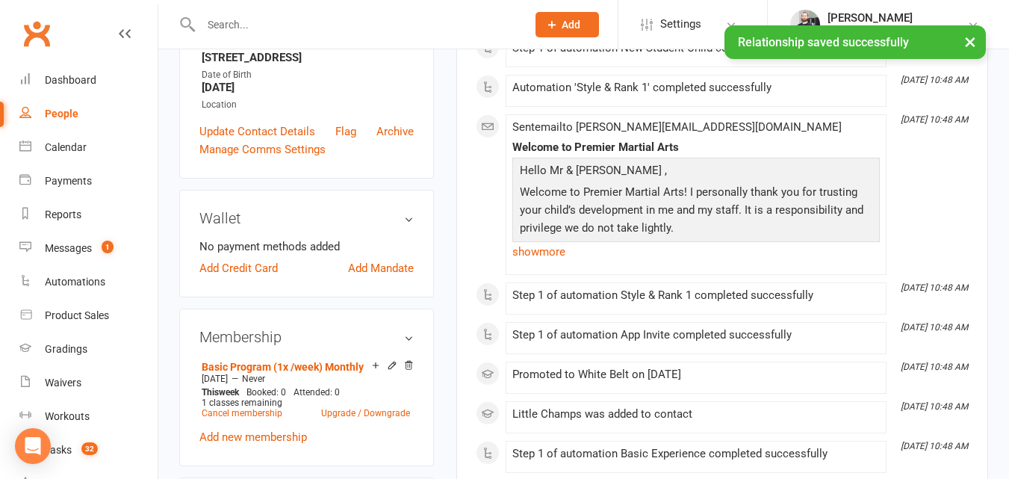
scroll to position [333, 0]
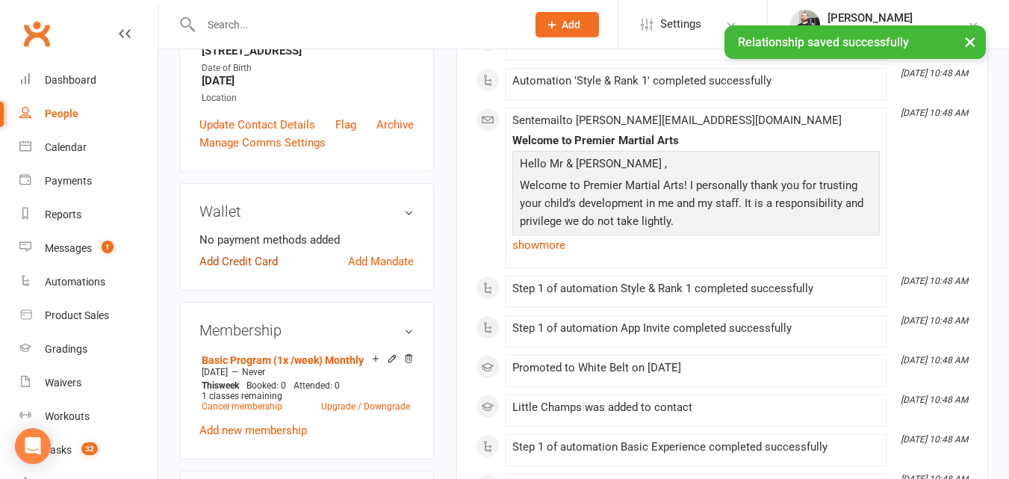
click at [251, 268] on link "Add Credit Card" at bounding box center [238, 261] width 78 height 18
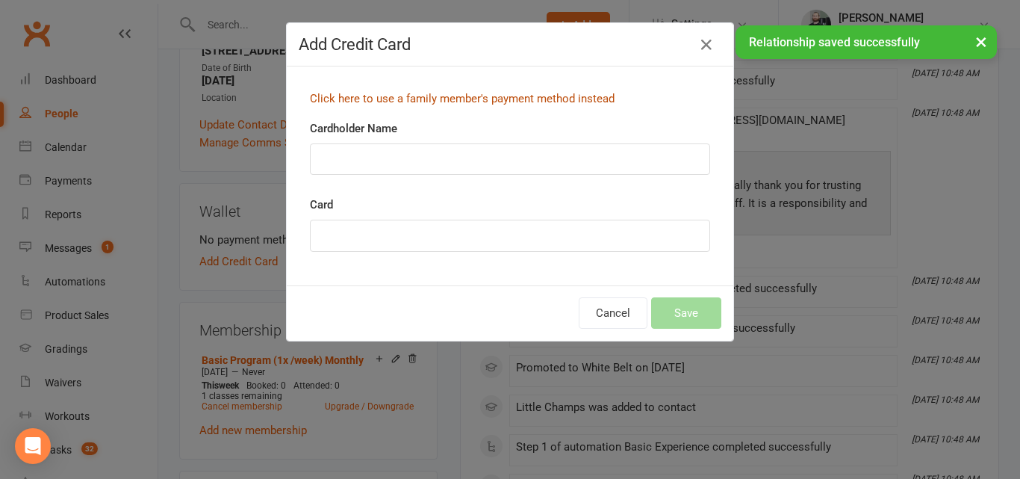
click at [567, 96] on link "Click here to use a family member's payment method instead" at bounding box center [462, 98] width 305 height 13
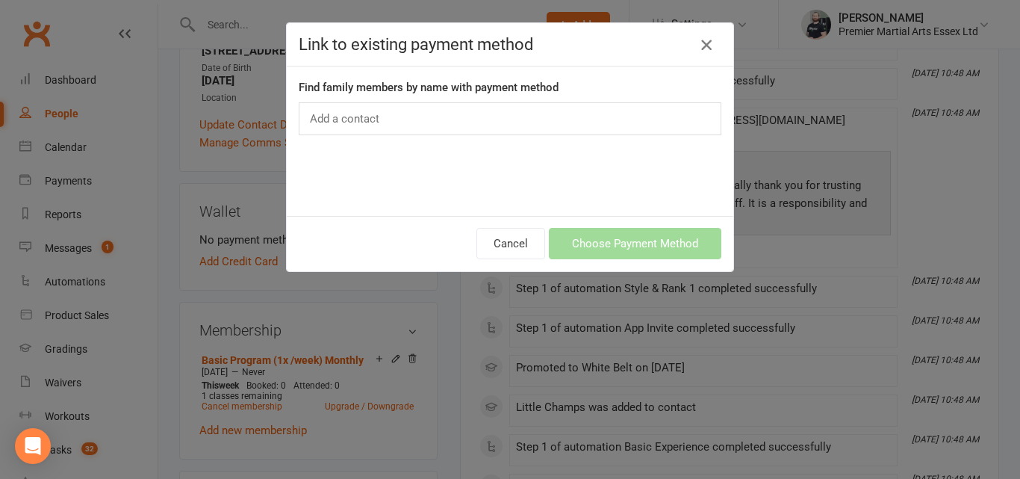
click at [705, 42] on icon "button" at bounding box center [706, 45] width 18 height 18
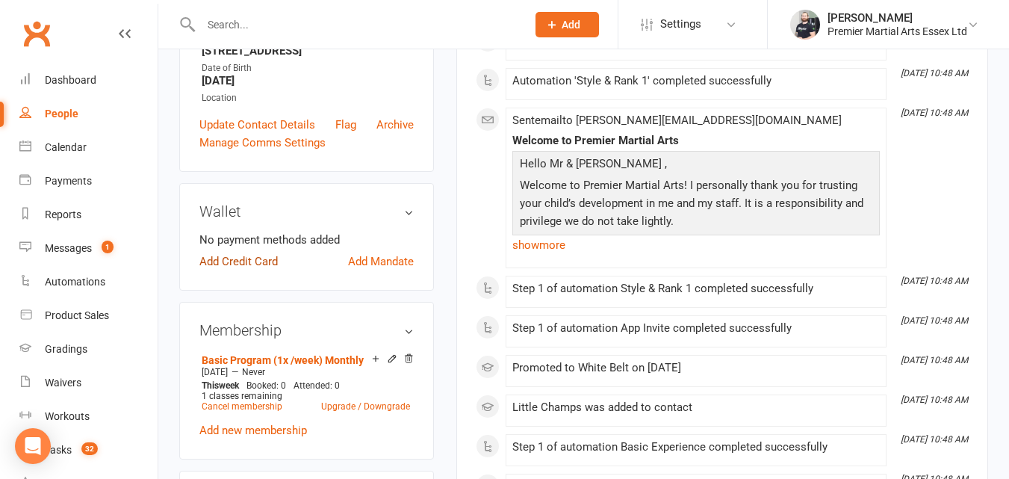
click at [265, 264] on link "Add Credit Card" at bounding box center [238, 261] width 78 height 18
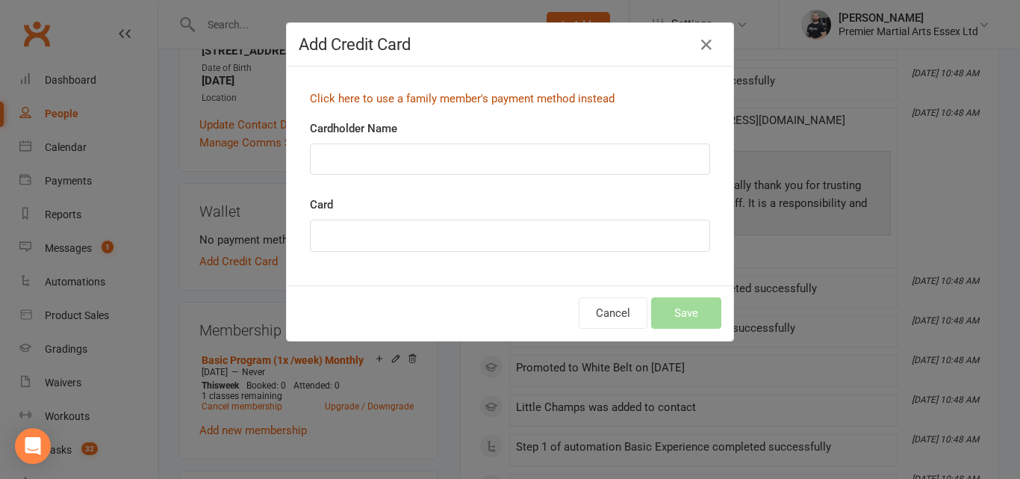
click at [416, 99] on link "Click here to use a family member's payment method instead" at bounding box center [462, 98] width 305 height 13
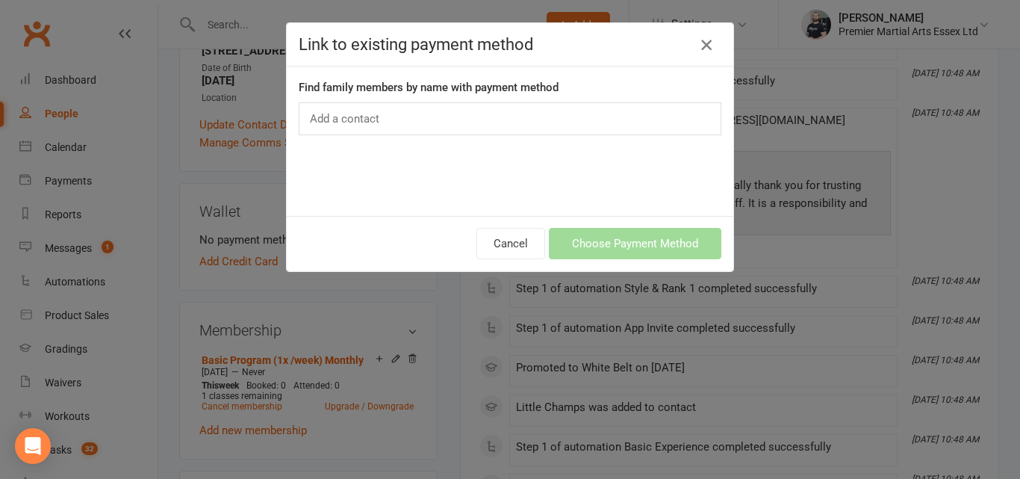
click at [705, 43] on icon "button" at bounding box center [706, 45] width 18 height 18
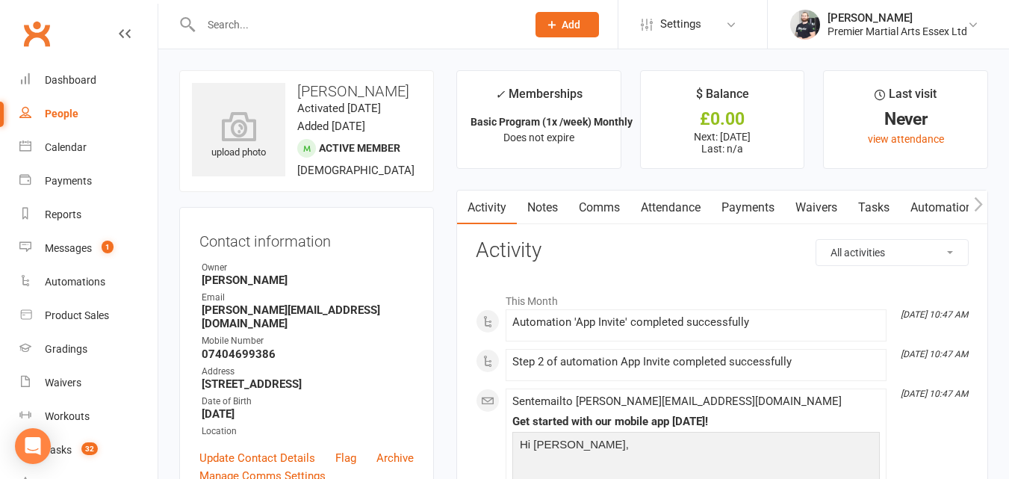
drag, startPoint x: 370, startPoint y: 110, endPoint x: 299, endPoint y: 91, distance: 73.3
click at [299, 91] on h3 "Kaeshav Sai Manokaran" at bounding box center [306, 91] width 229 height 16
copy h3 "Kaeshav Sai Manokaran"
click at [734, 197] on link "Payments" at bounding box center [748, 207] width 74 height 34
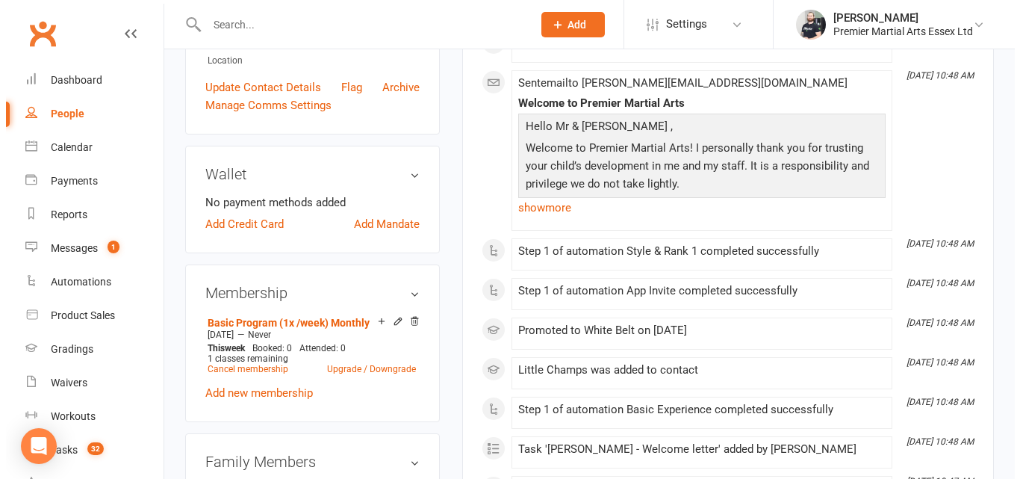
scroll to position [387, 0]
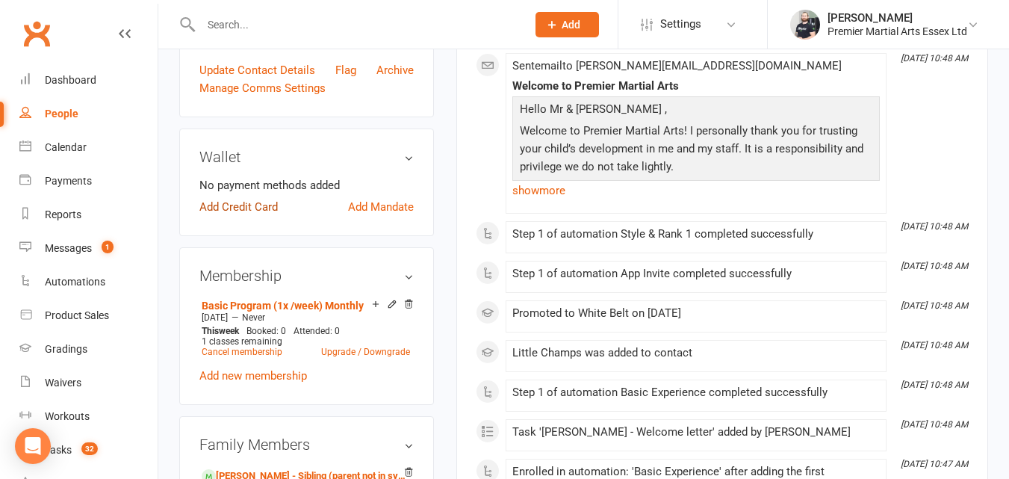
click at [266, 212] on link "Add Credit Card" at bounding box center [238, 207] width 78 height 18
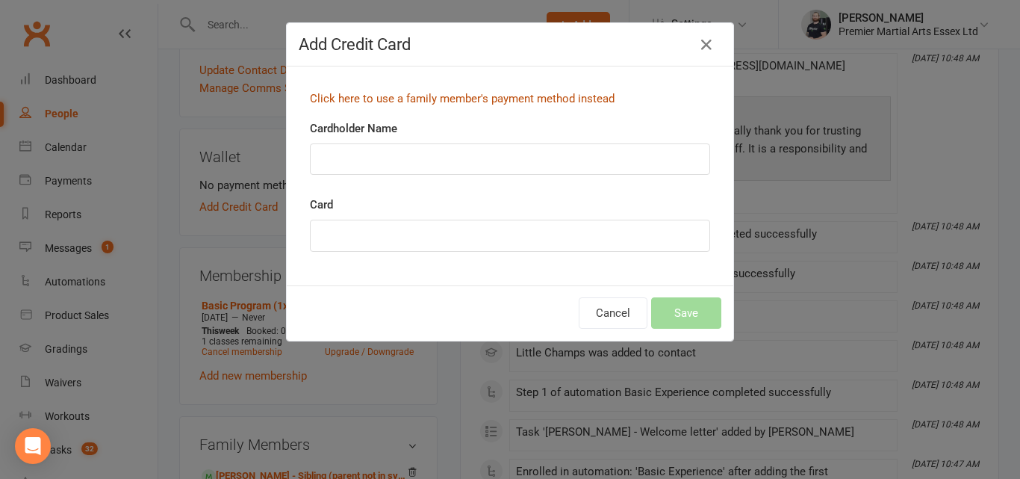
click at [462, 100] on link "Click here to use a family member's payment method instead" at bounding box center [462, 98] width 305 height 13
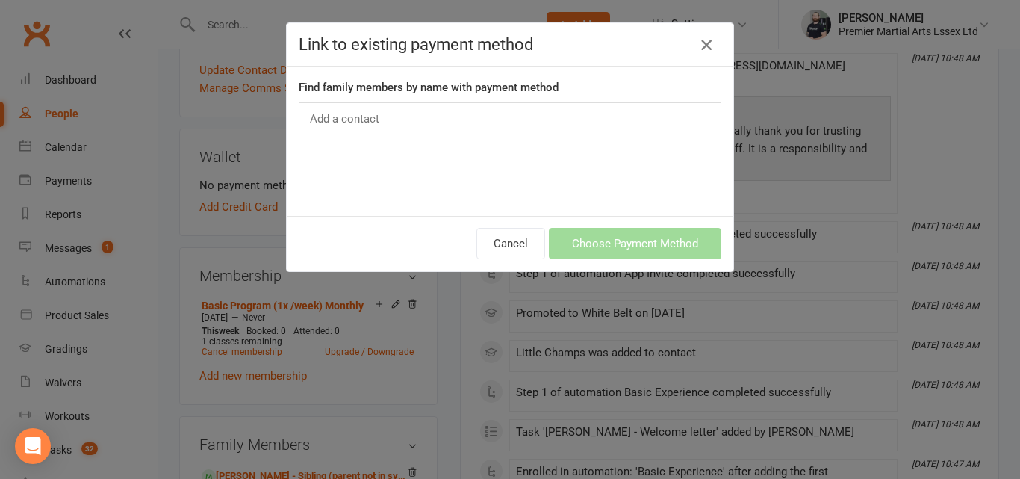
click at [694, 43] on button "button" at bounding box center [706, 45] width 24 height 24
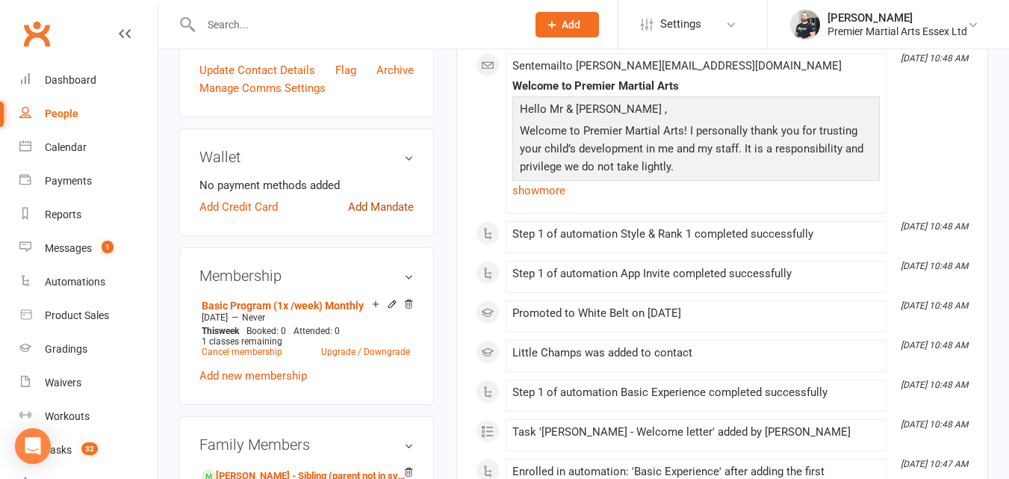
click at [382, 216] on link "Add Mandate" at bounding box center [381, 207] width 66 height 18
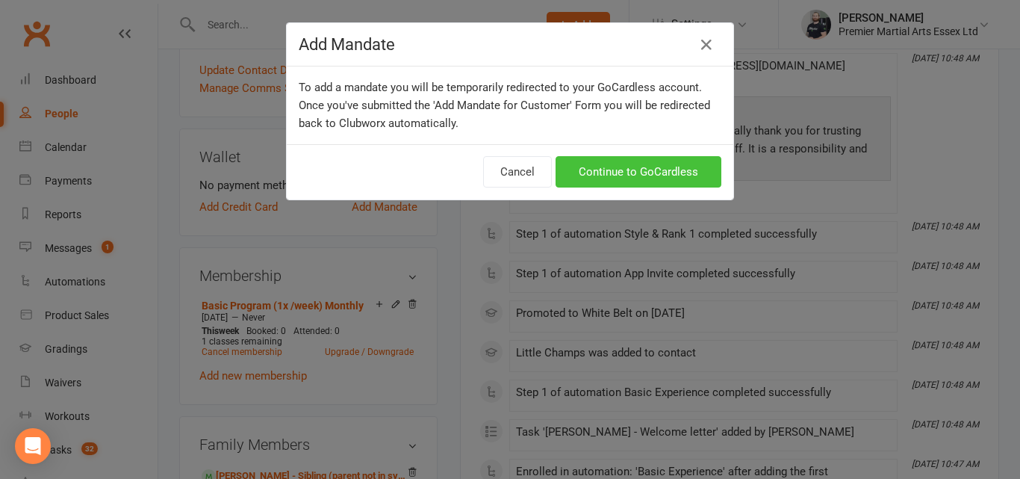
click at [626, 170] on link "Continue to GoCardless" at bounding box center [638, 171] width 166 height 31
